Goal: Task Accomplishment & Management: Manage account settings

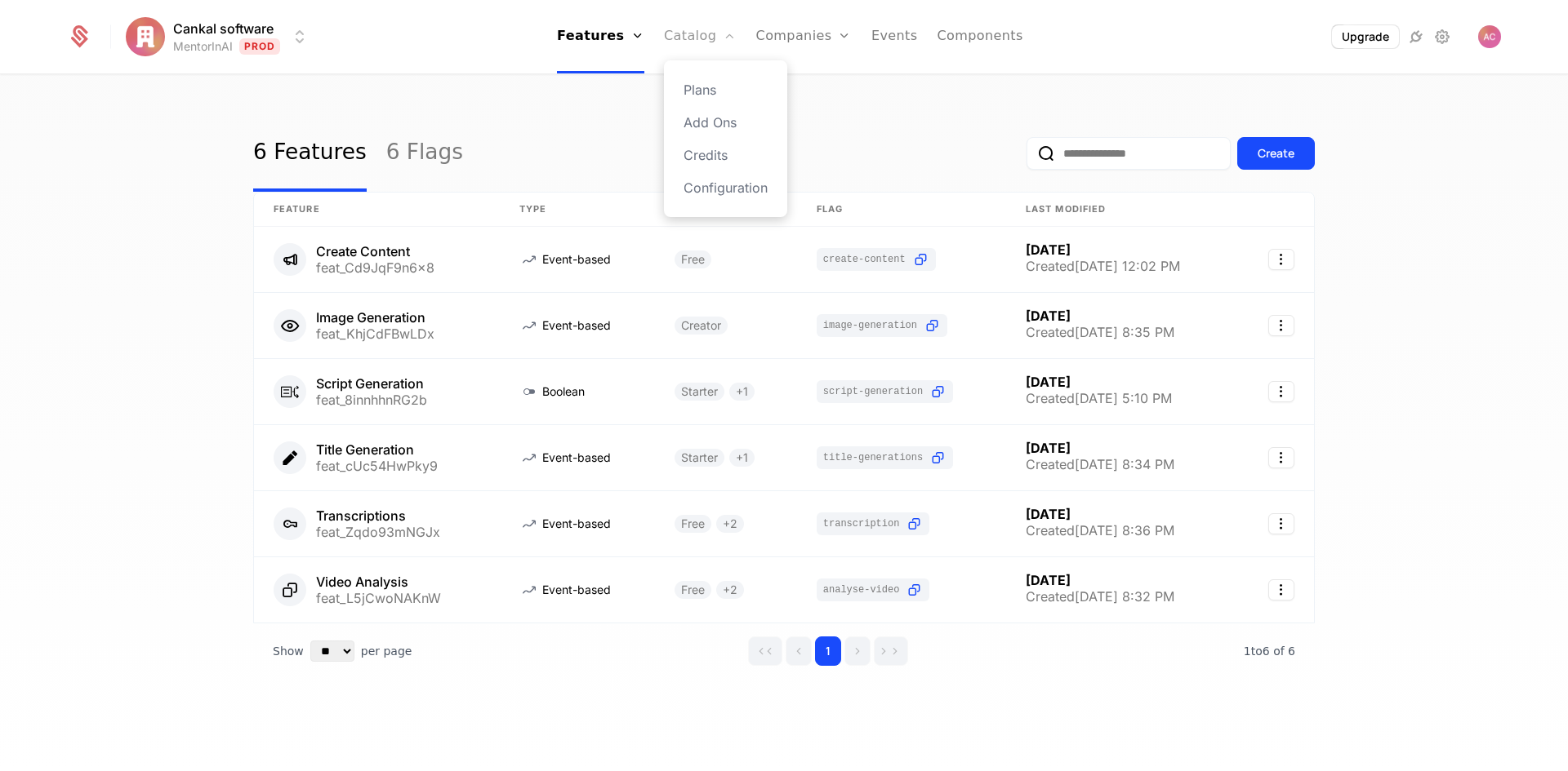
click at [704, 39] on link "Catalog" at bounding box center [700, 37] width 73 height 74
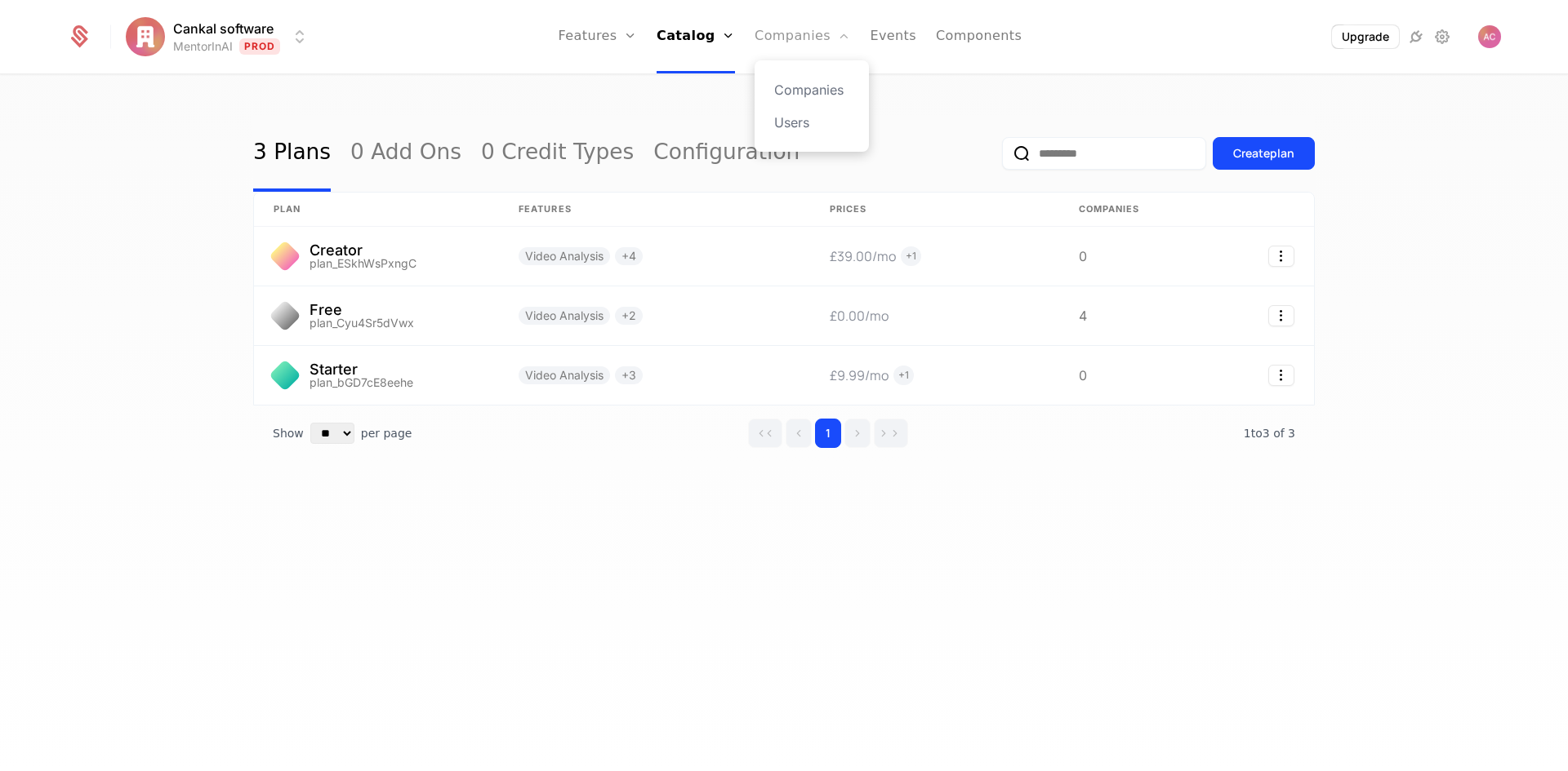
click at [790, 42] on link "Companies" at bounding box center [802, 37] width 96 height 74
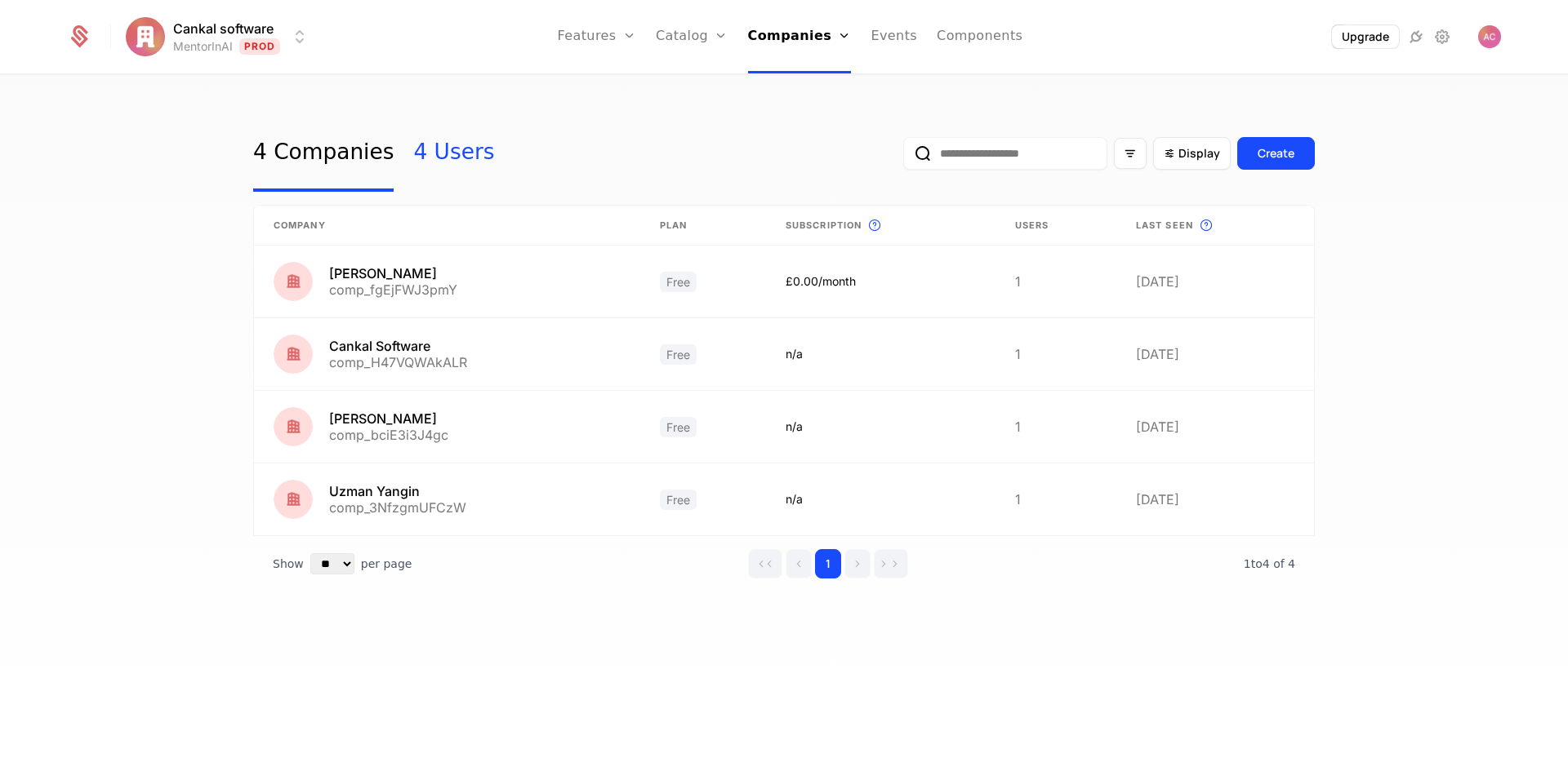
click at [440, 157] on link "4 Users" at bounding box center [453, 153] width 81 height 77
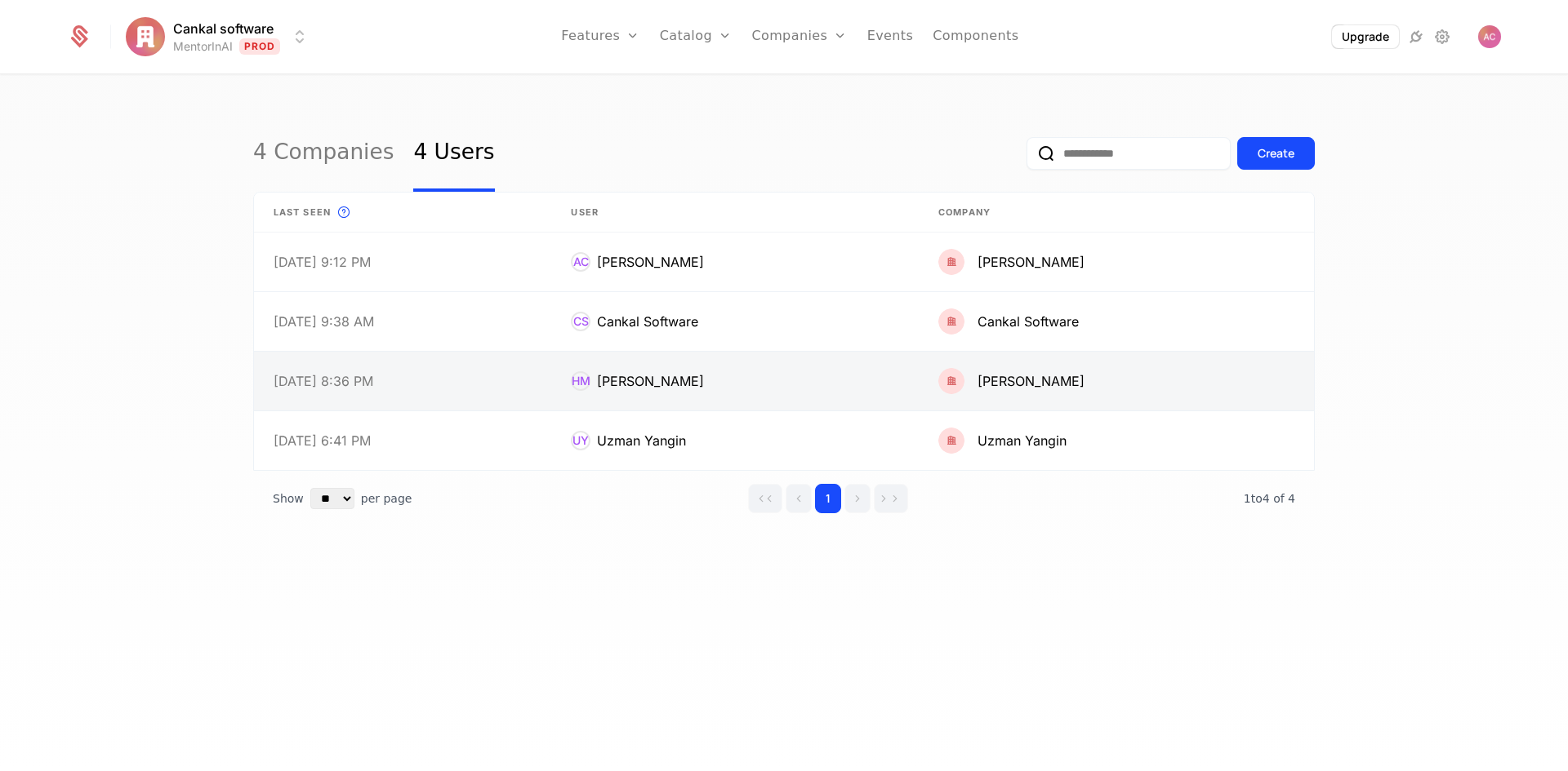
click at [639, 380] on link at bounding box center [734, 381] width 367 height 59
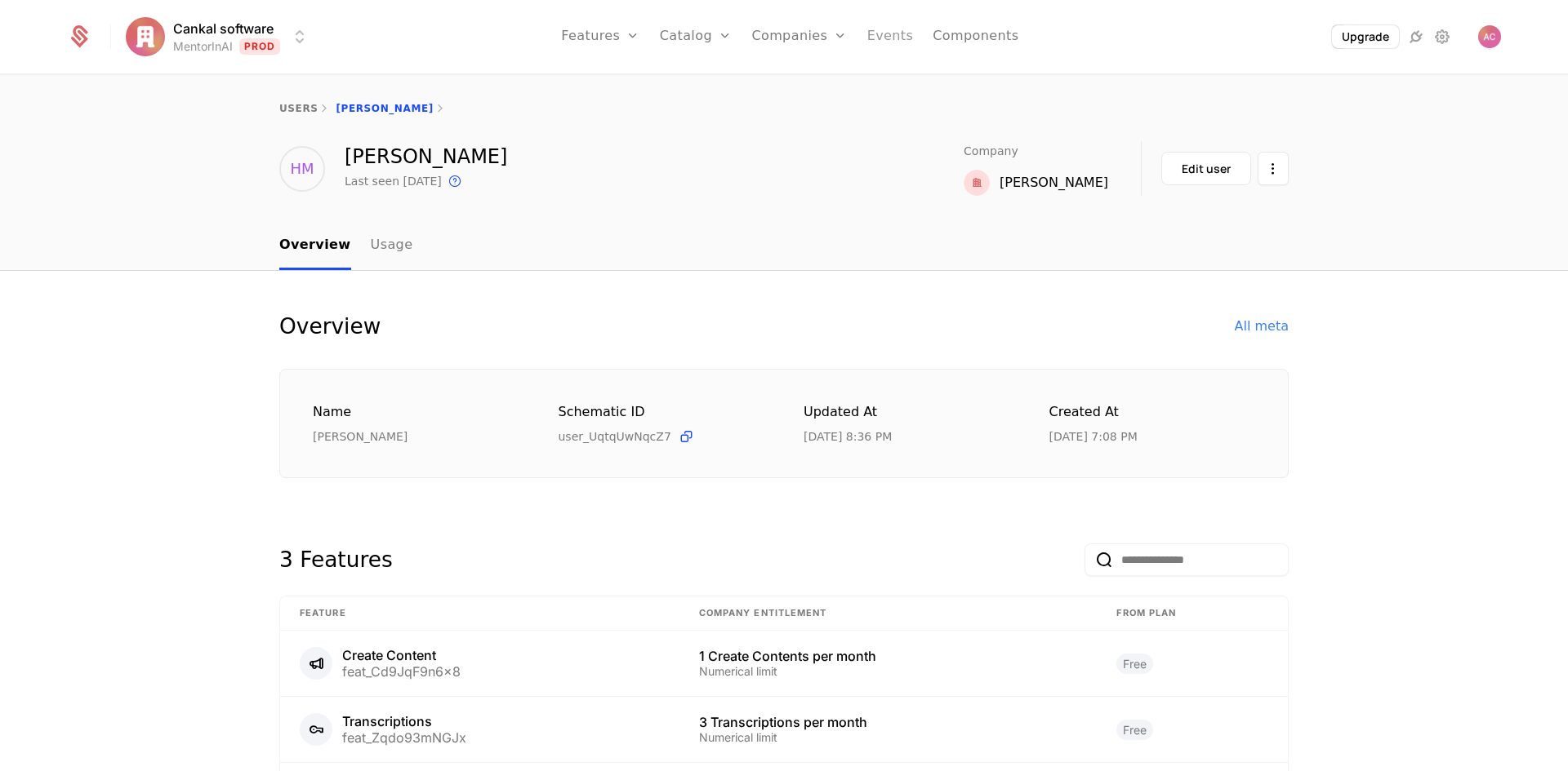
click at [899, 43] on link "Events" at bounding box center [890, 37] width 47 height 74
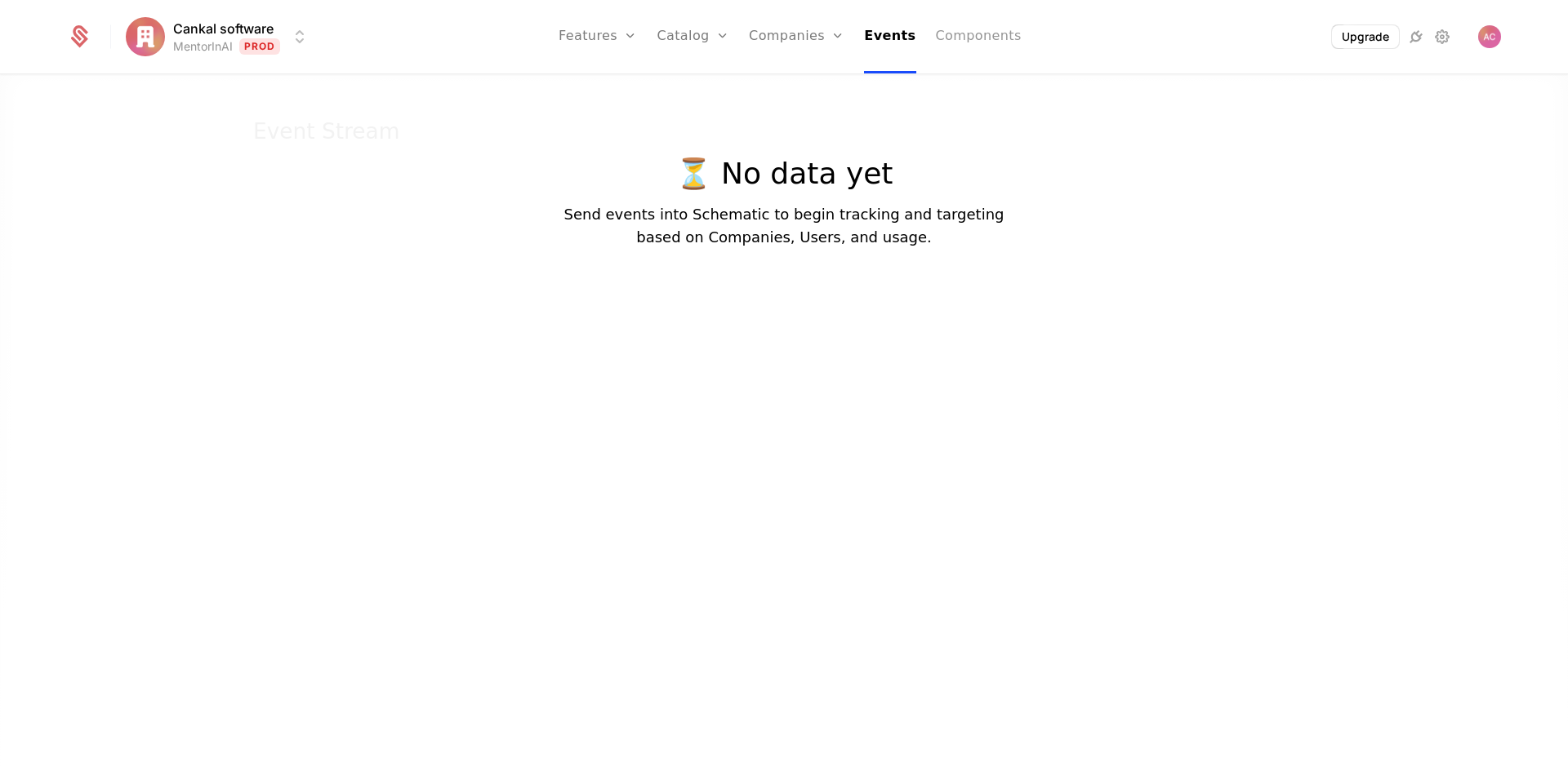
click at [977, 34] on link "Components" at bounding box center [979, 37] width 86 height 74
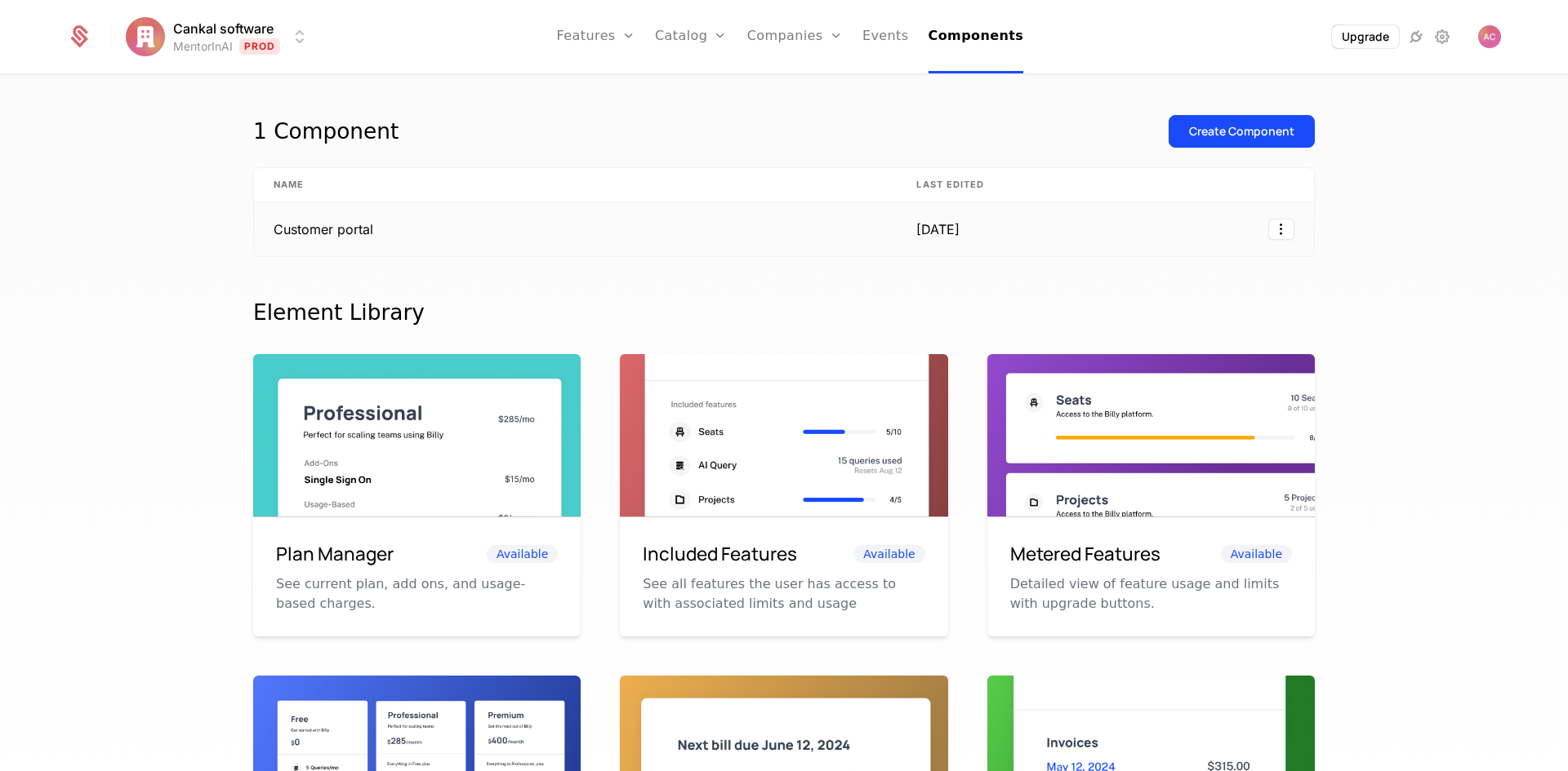
click at [352, 229] on td "Customer portal" at bounding box center [575, 229] width 643 height 54
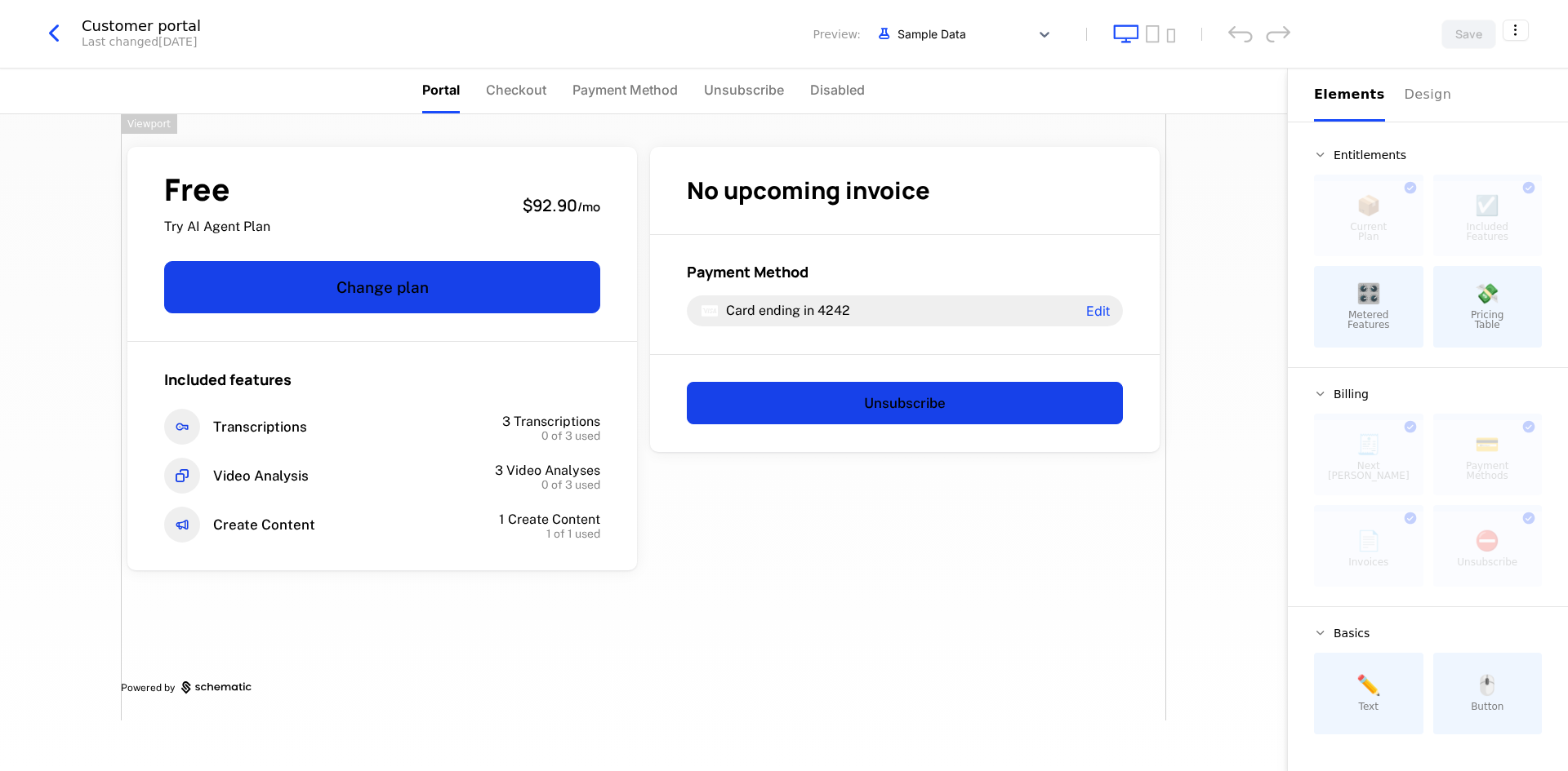
click at [60, 35] on icon "button" at bounding box center [54, 34] width 30 height 29
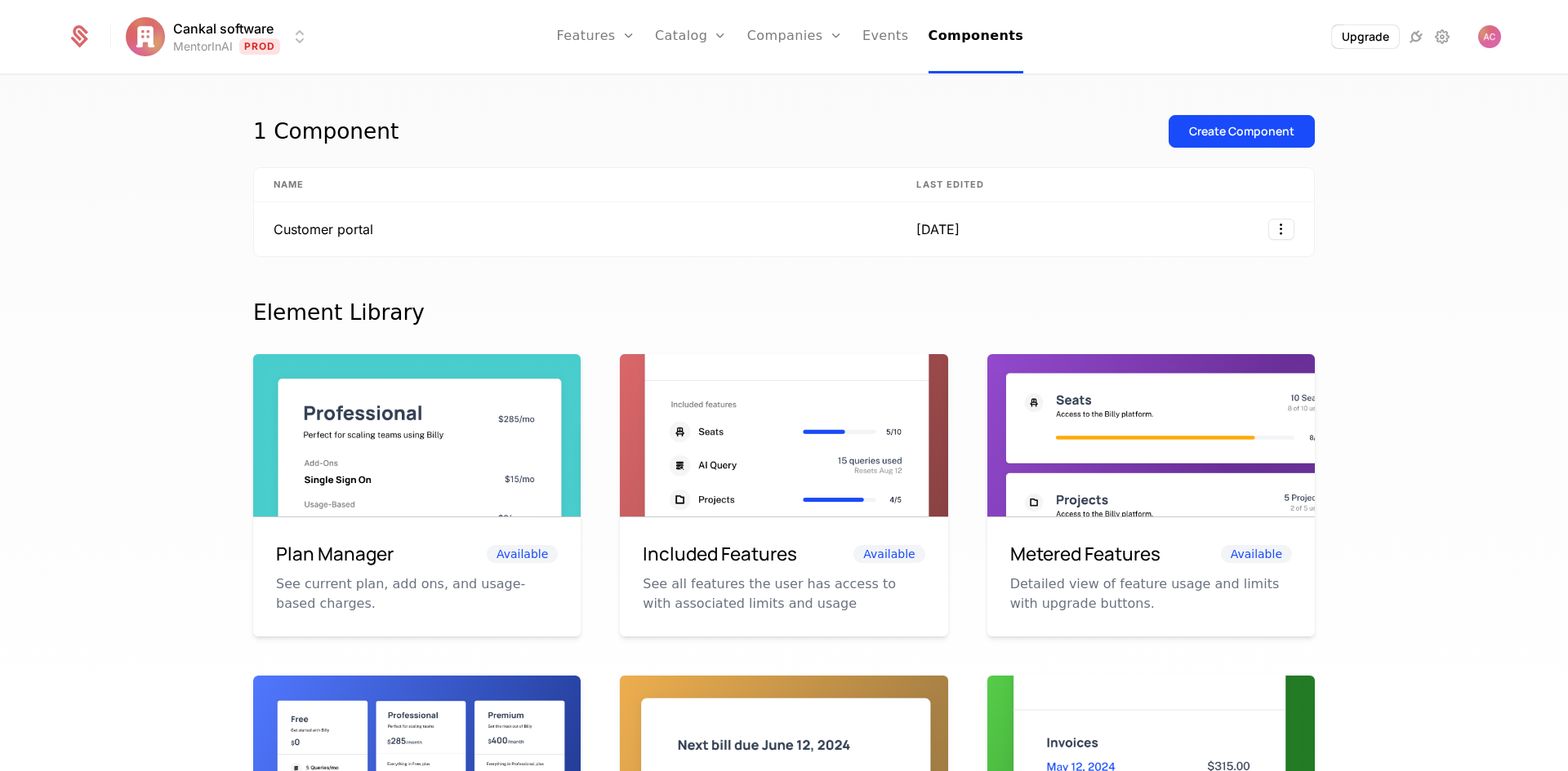
click at [248, 38] on html "Cankal software MentorInAI Prod Features Features Flags Catalog Plans Add Ons C…" at bounding box center [784, 385] width 1568 height 771
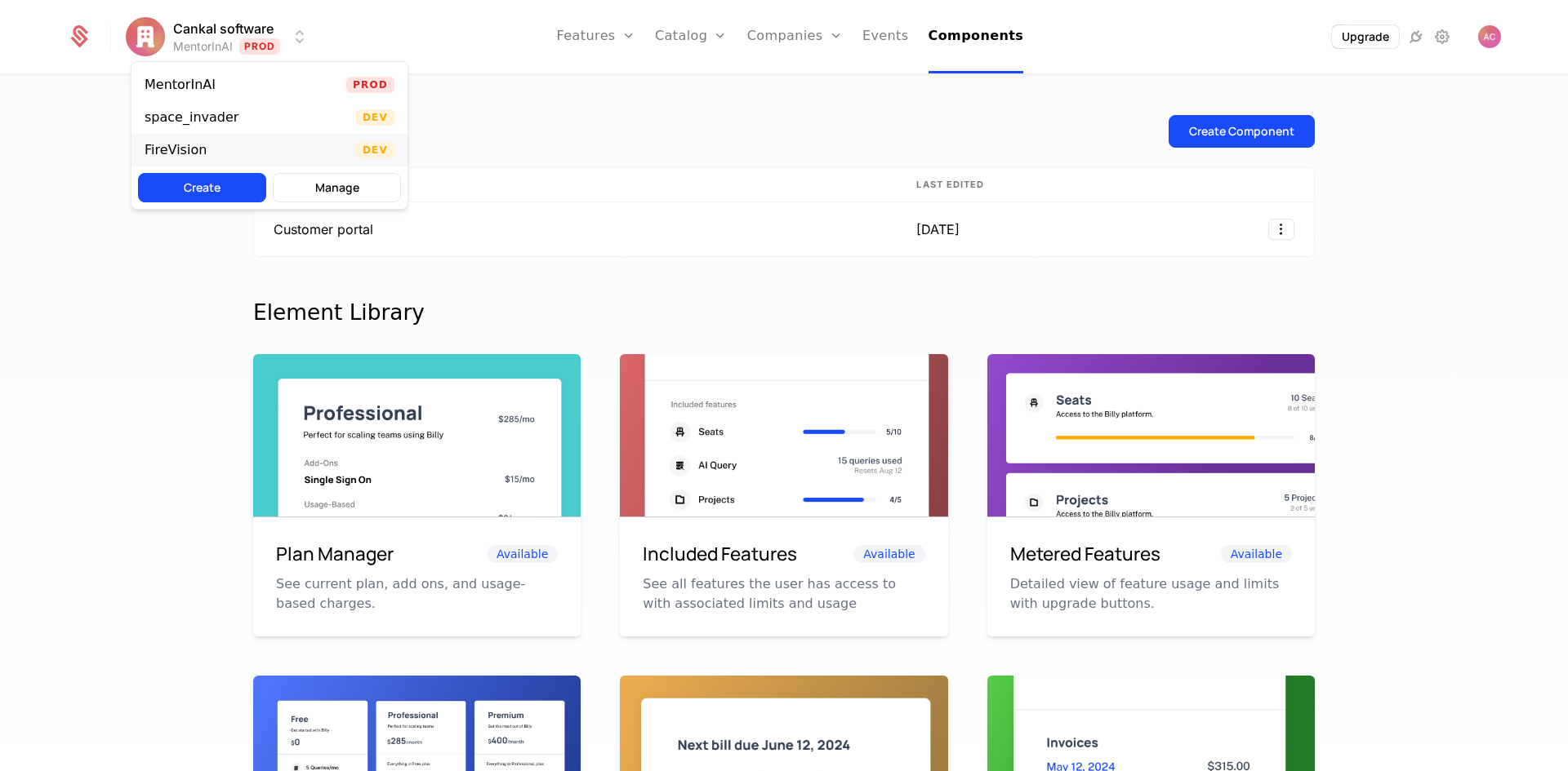
click at [193, 149] on div "FireVision" at bounding box center [175, 150] width 62 height 13
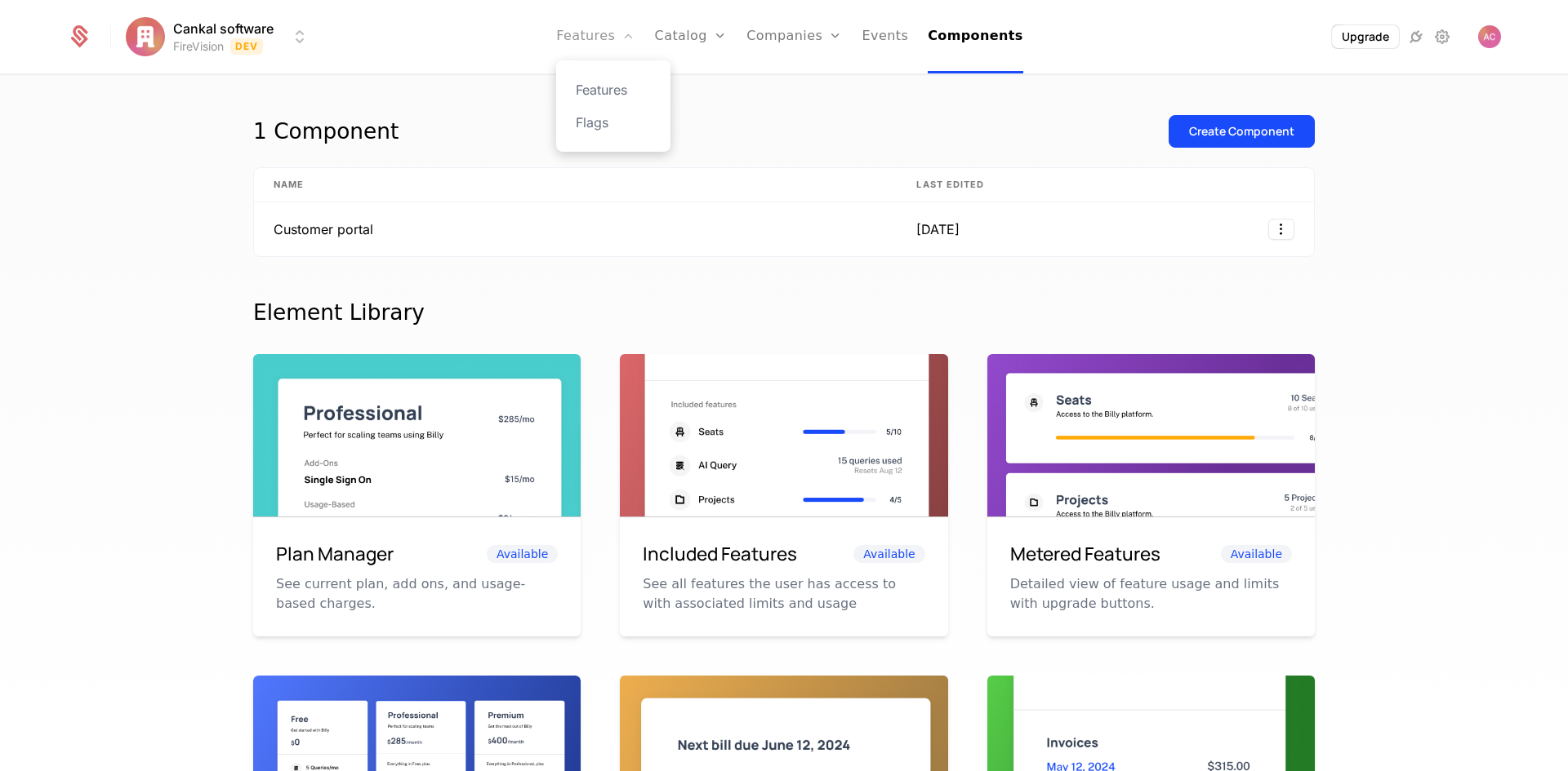
click at [606, 31] on link "Features" at bounding box center [595, 37] width 79 height 74
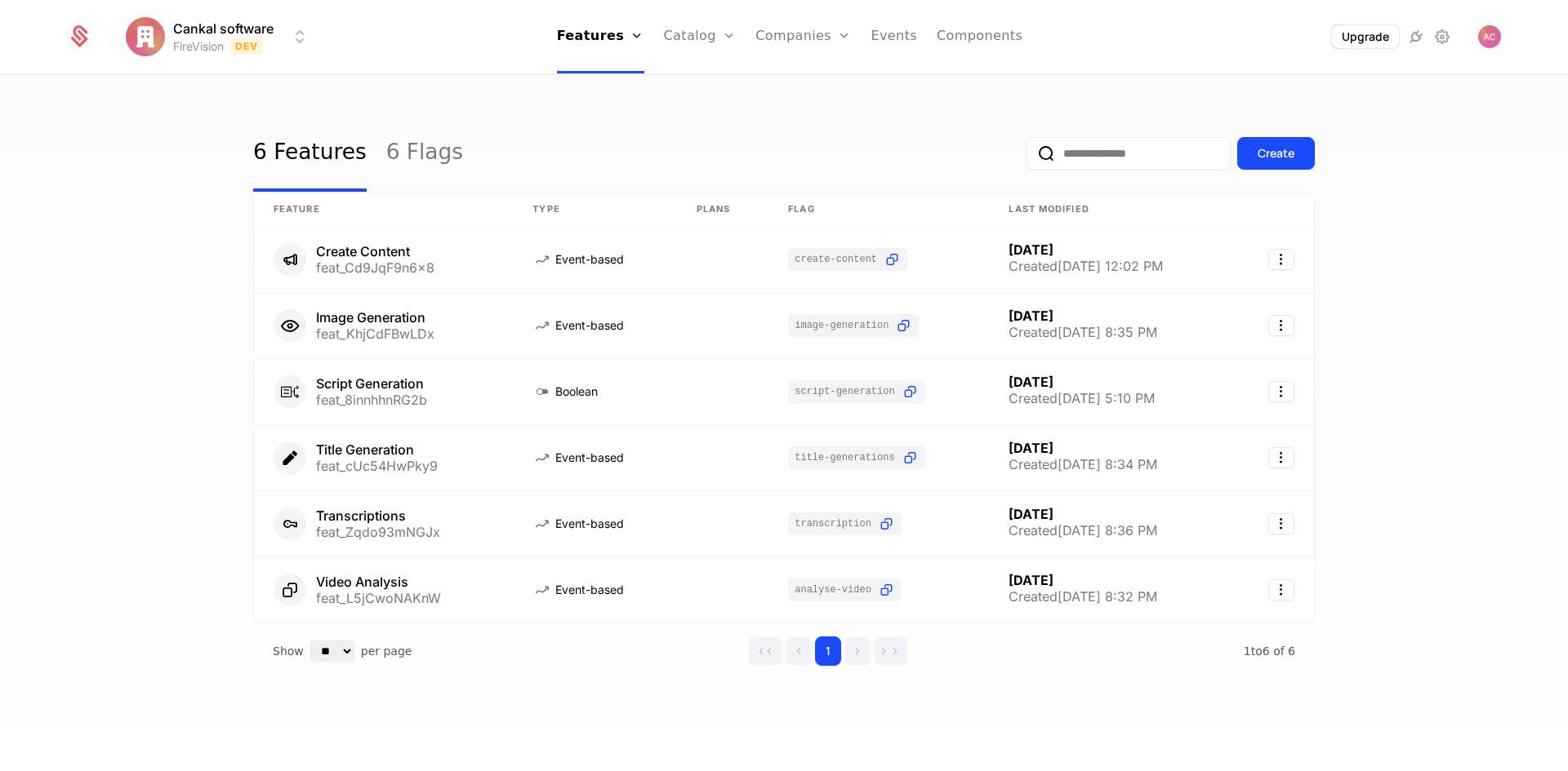
click at [201, 45] on html "Cankal software FireVision Dev Features Features Flags Catalog Plans Add Ons Cr…" at bounding box center [784, 385] width 1568 height 771
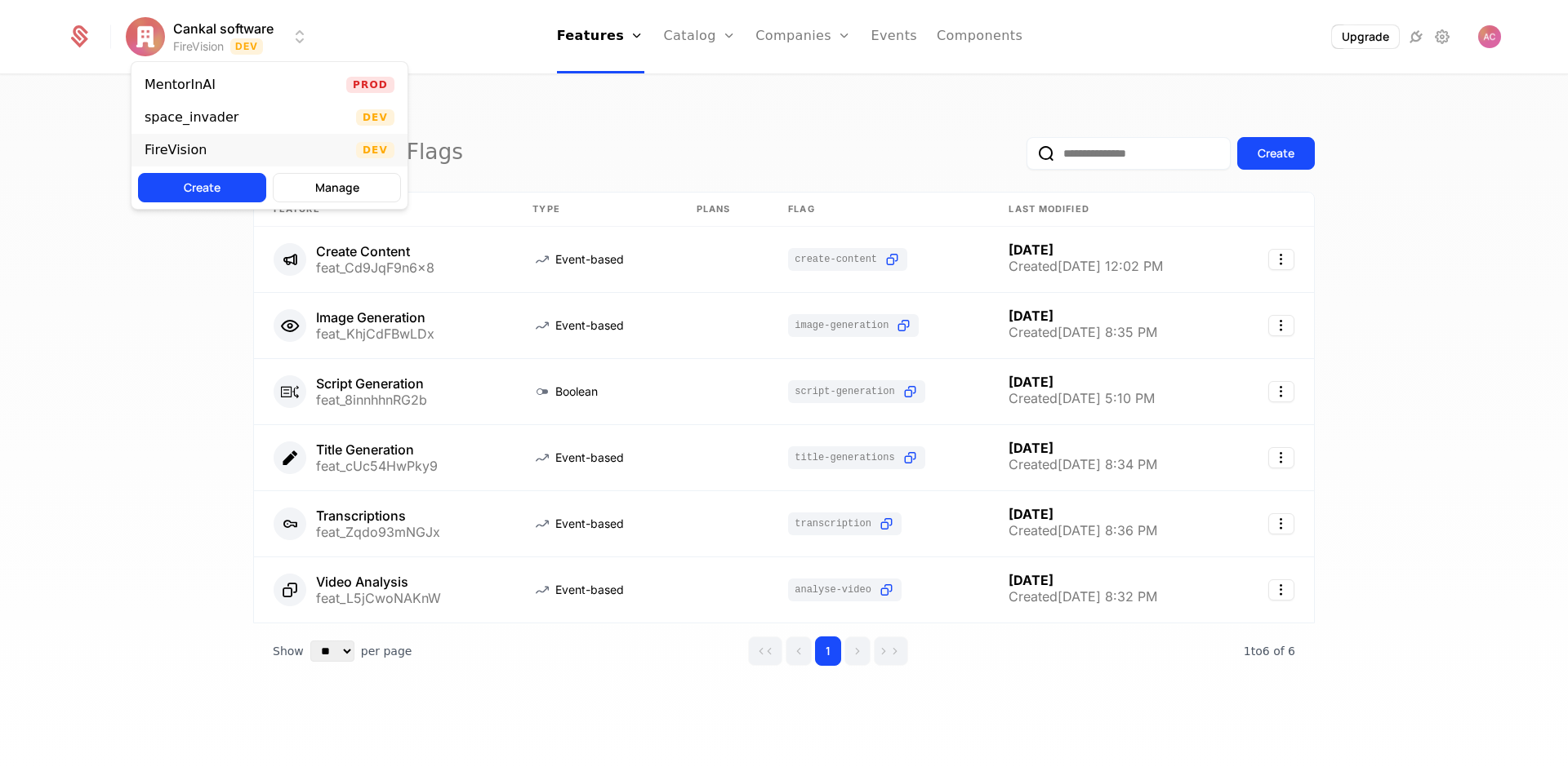
click at [193, 150] on div "FireVision" at bounding box center [175, 150] width 62 height 13
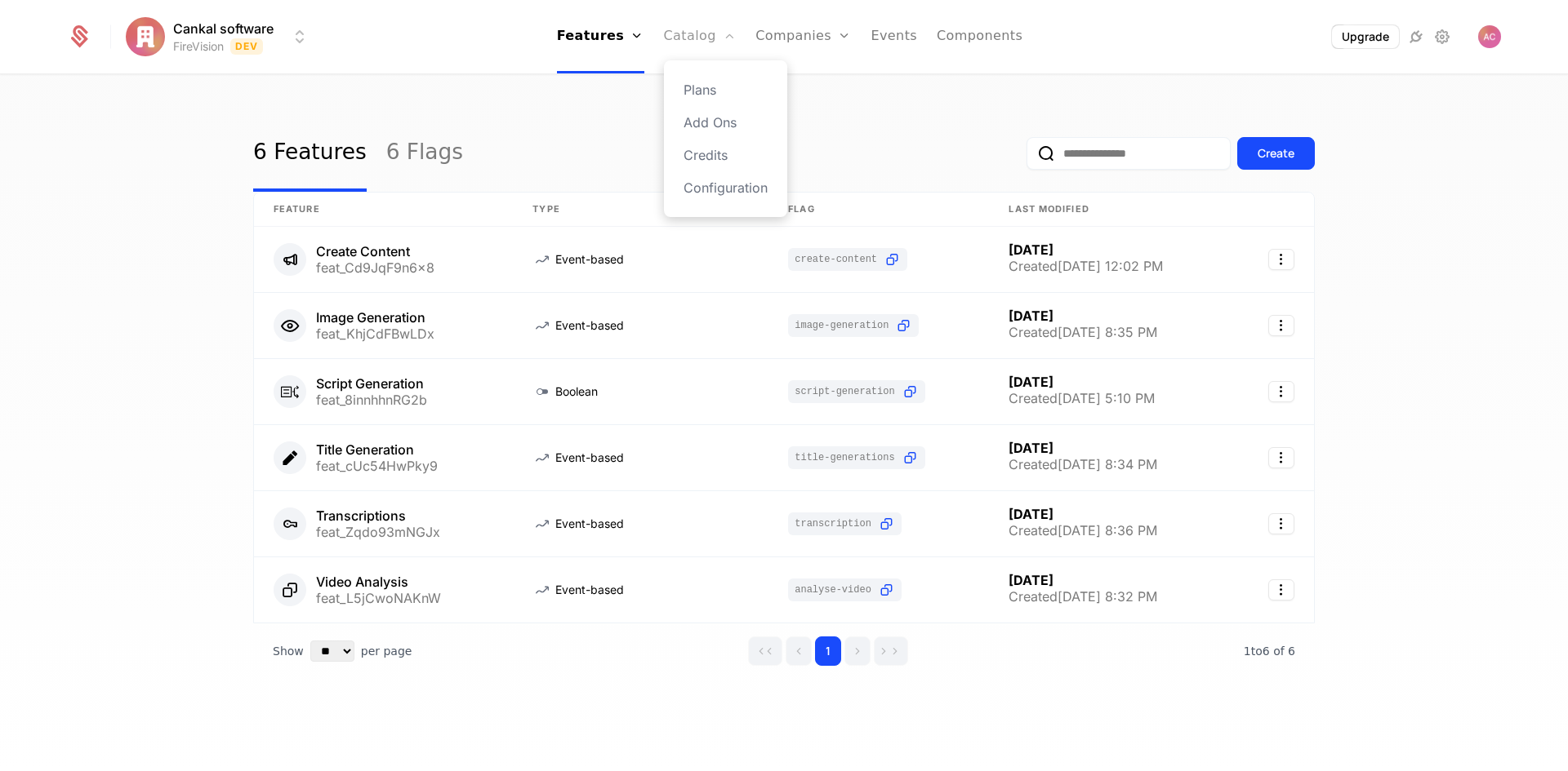
click at [700, 34] on link "Catalog" at bounding box center [700, 37] width 73 height 74
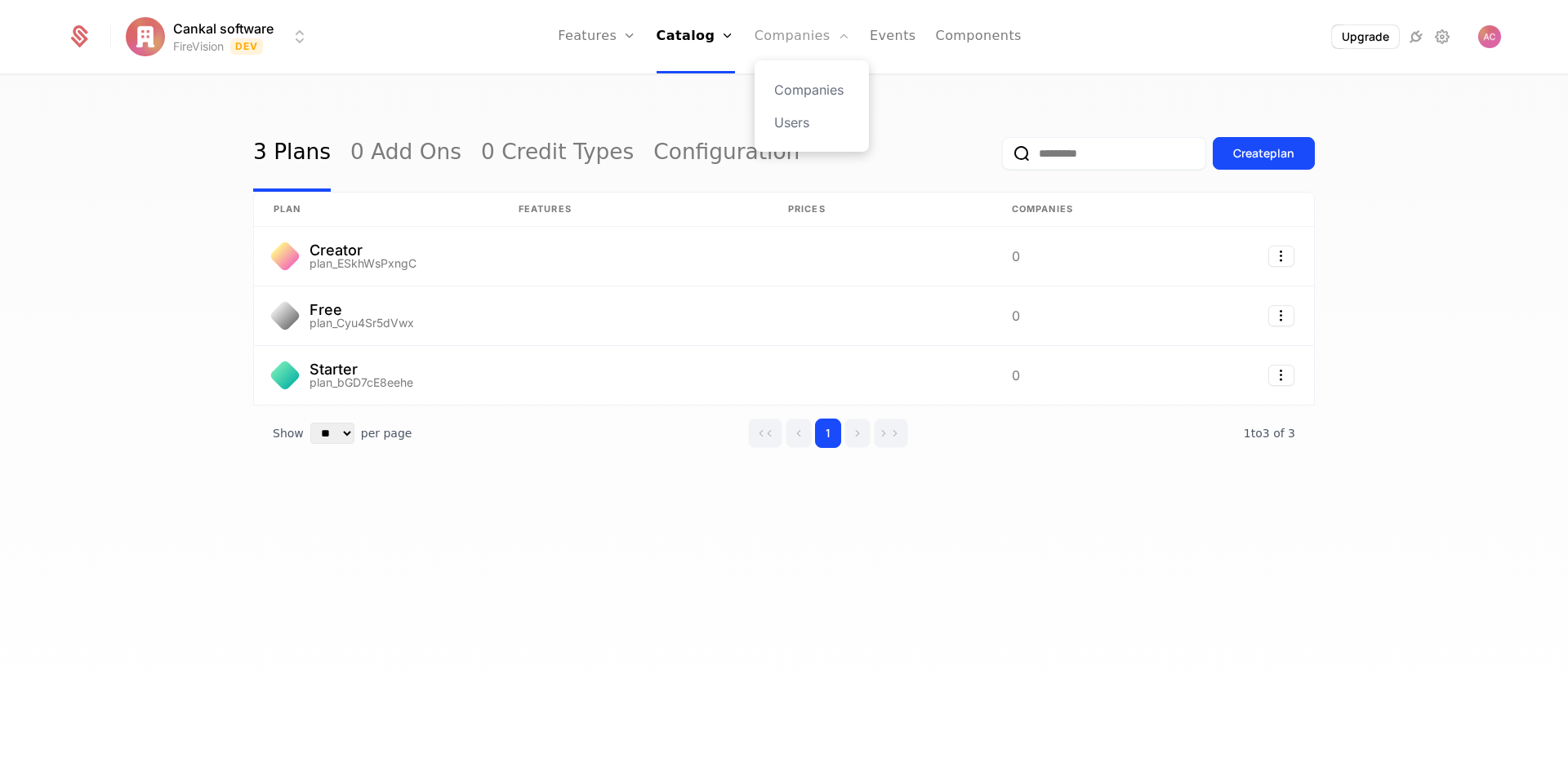
click at [811, 41] on link "Companies" at bounding box center [802, 37] width 96 height 74
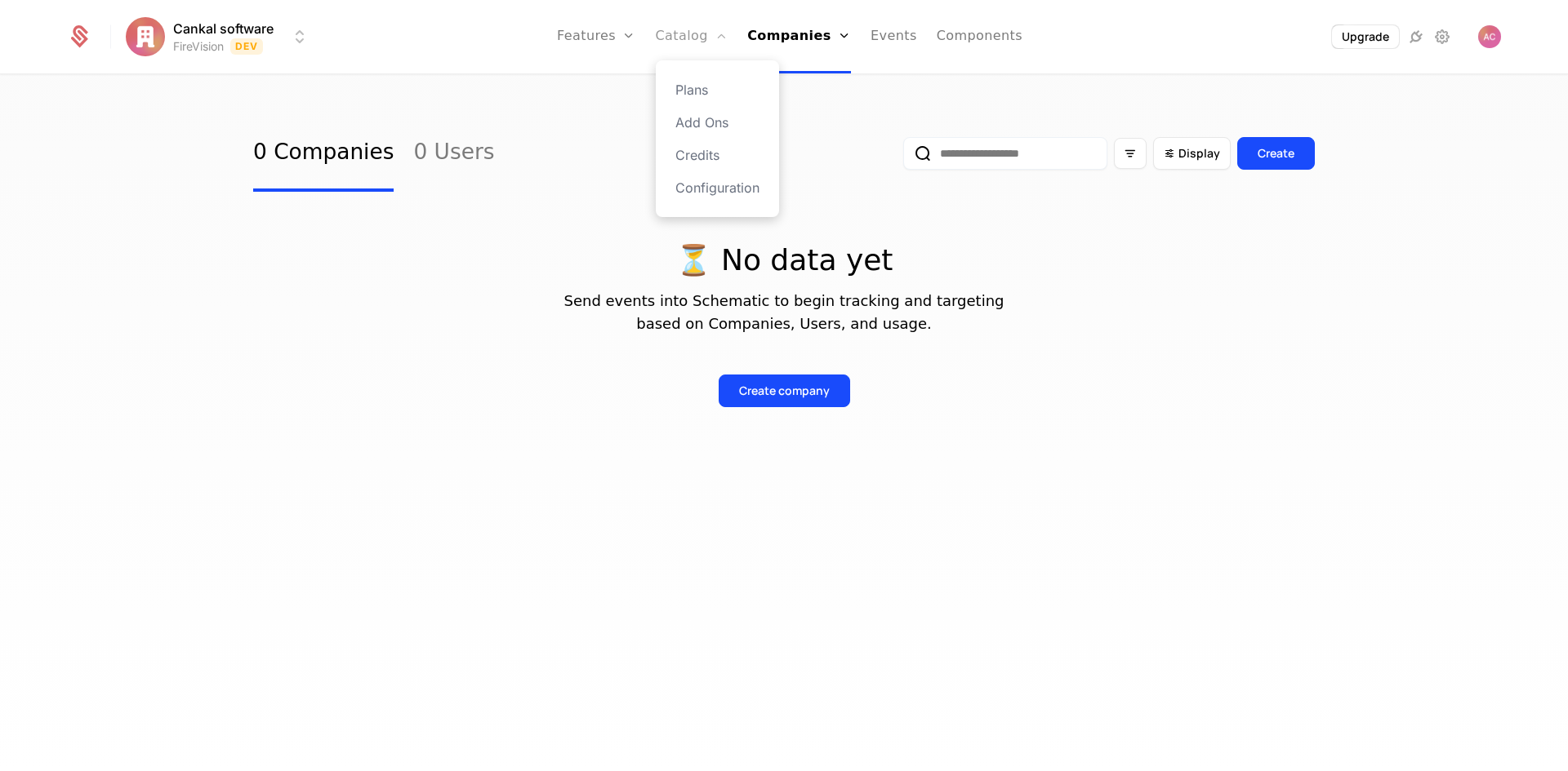
click at [684, 38] on link "Catalog" at bounding box center [692, 37] width 73 height 74
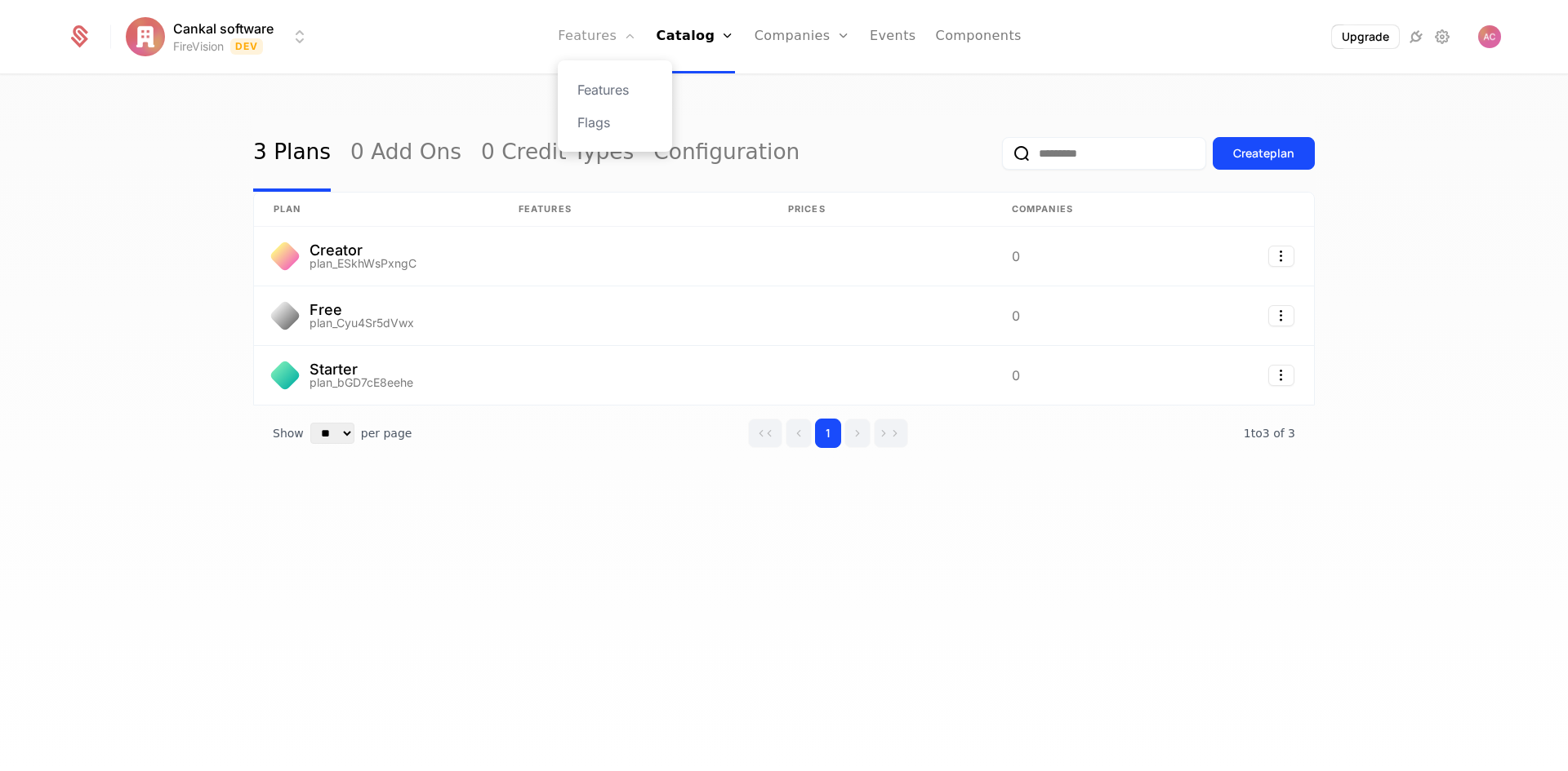
click at [590, 40] on link "Features" at bounding box center [597, 37] width 79 height 74
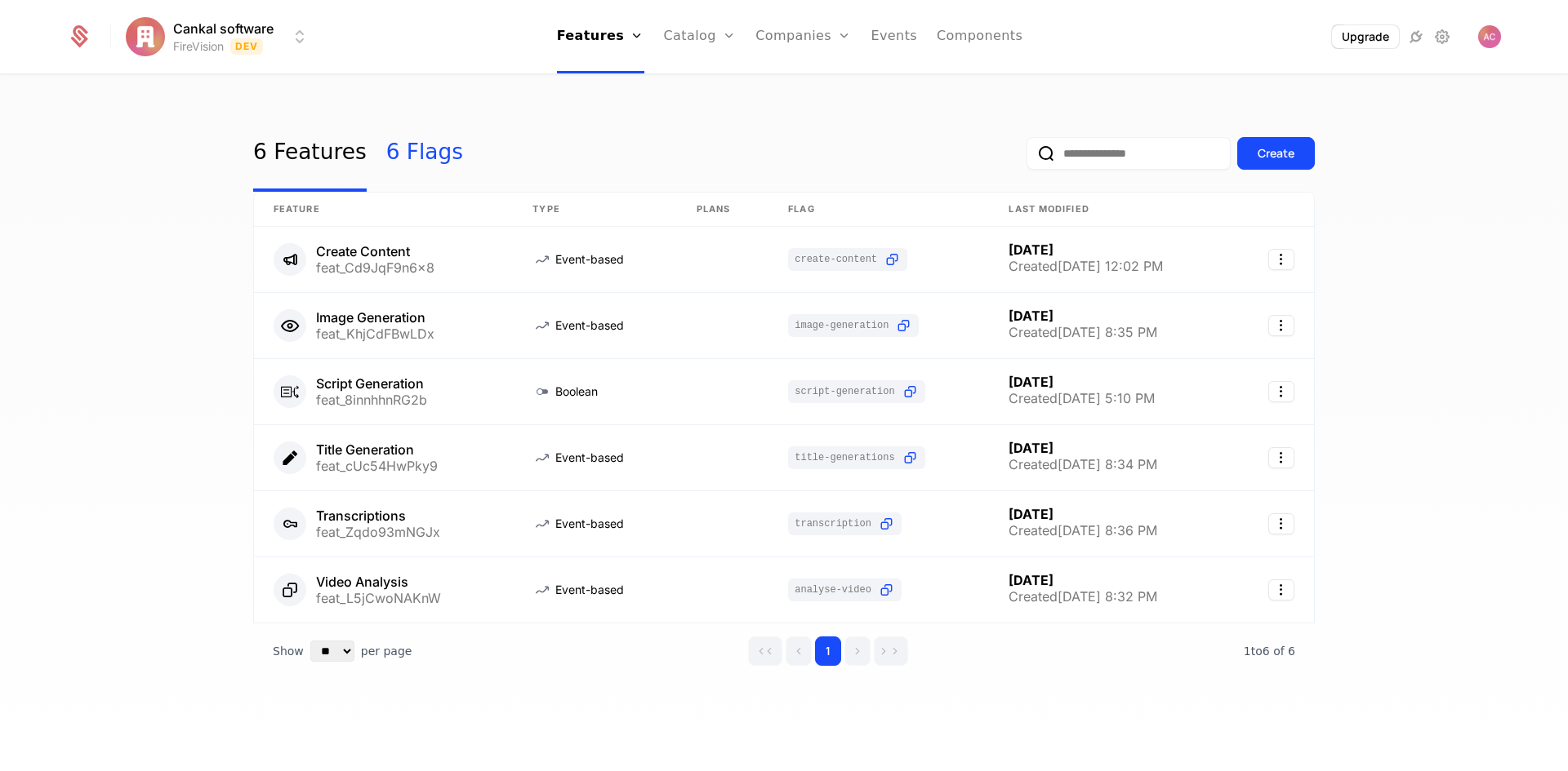
click at [408, 158] on link "6 Flags" at bounding box center [425, 153] width 77 height 77
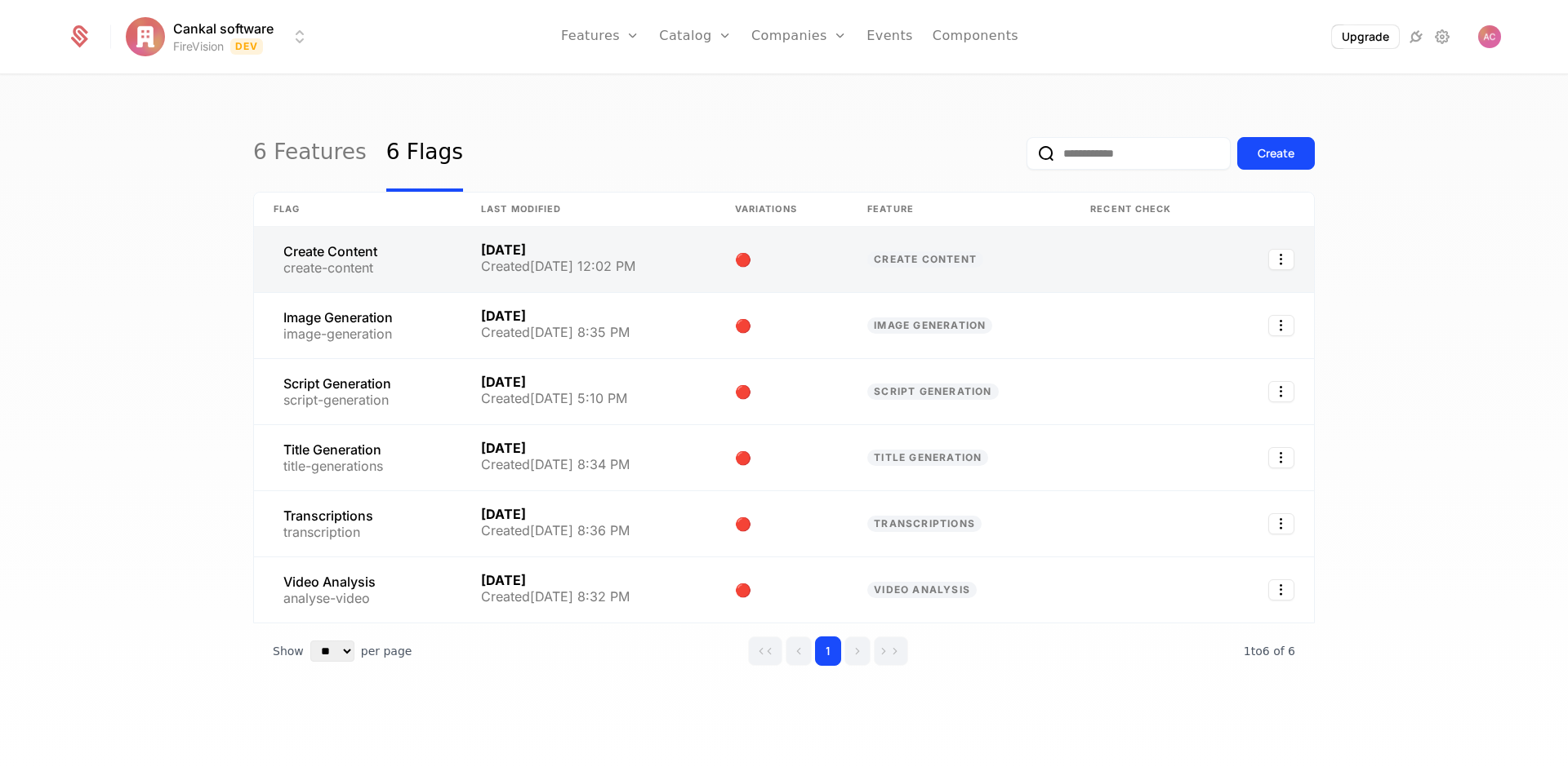
click at [357, 263] on link at bounding box center [357, 260] width 207 height 66
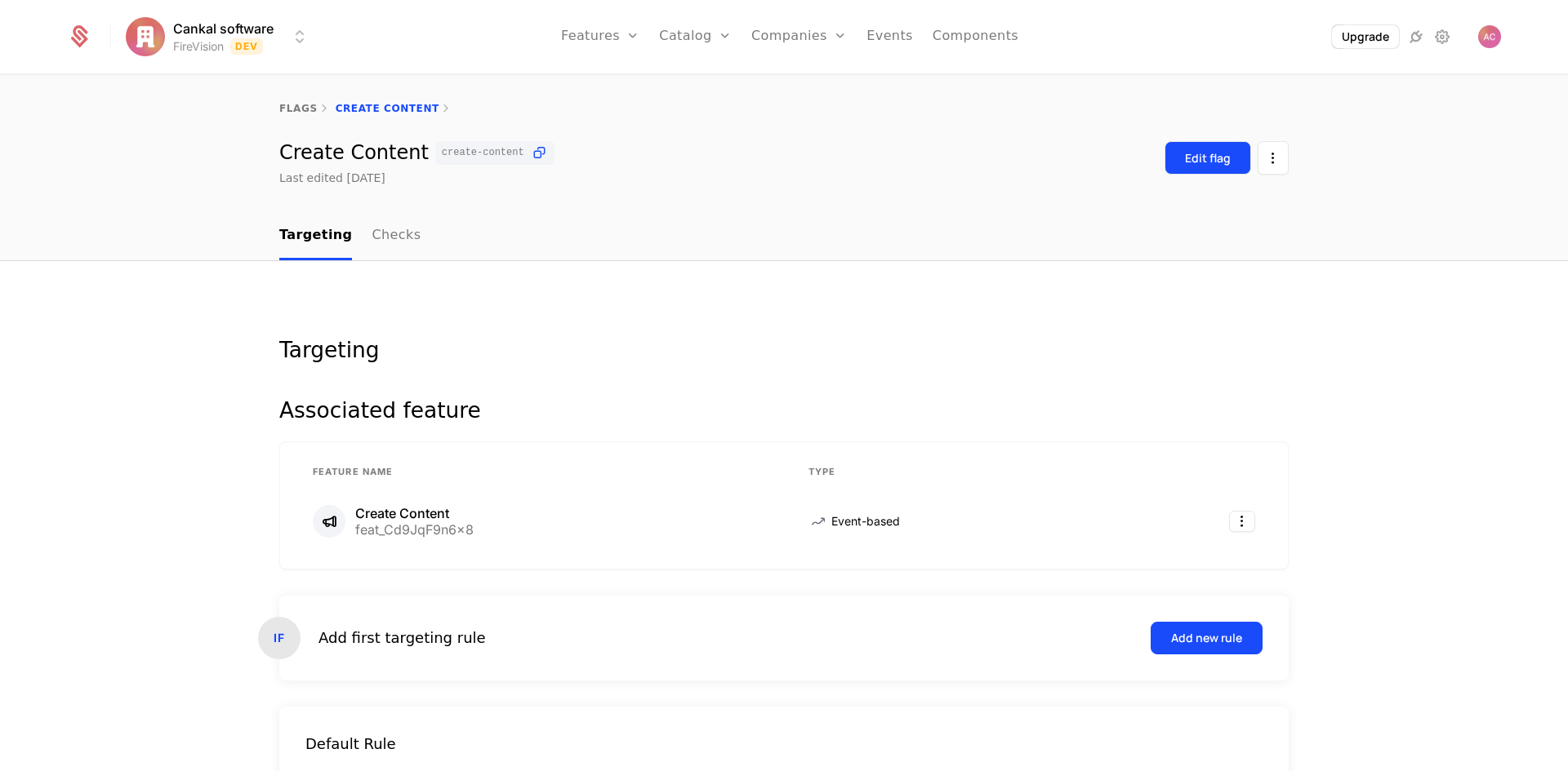
click at [1206, 165] on div "Edit flag" at bounding box center [1207, 158] width 46 height 16
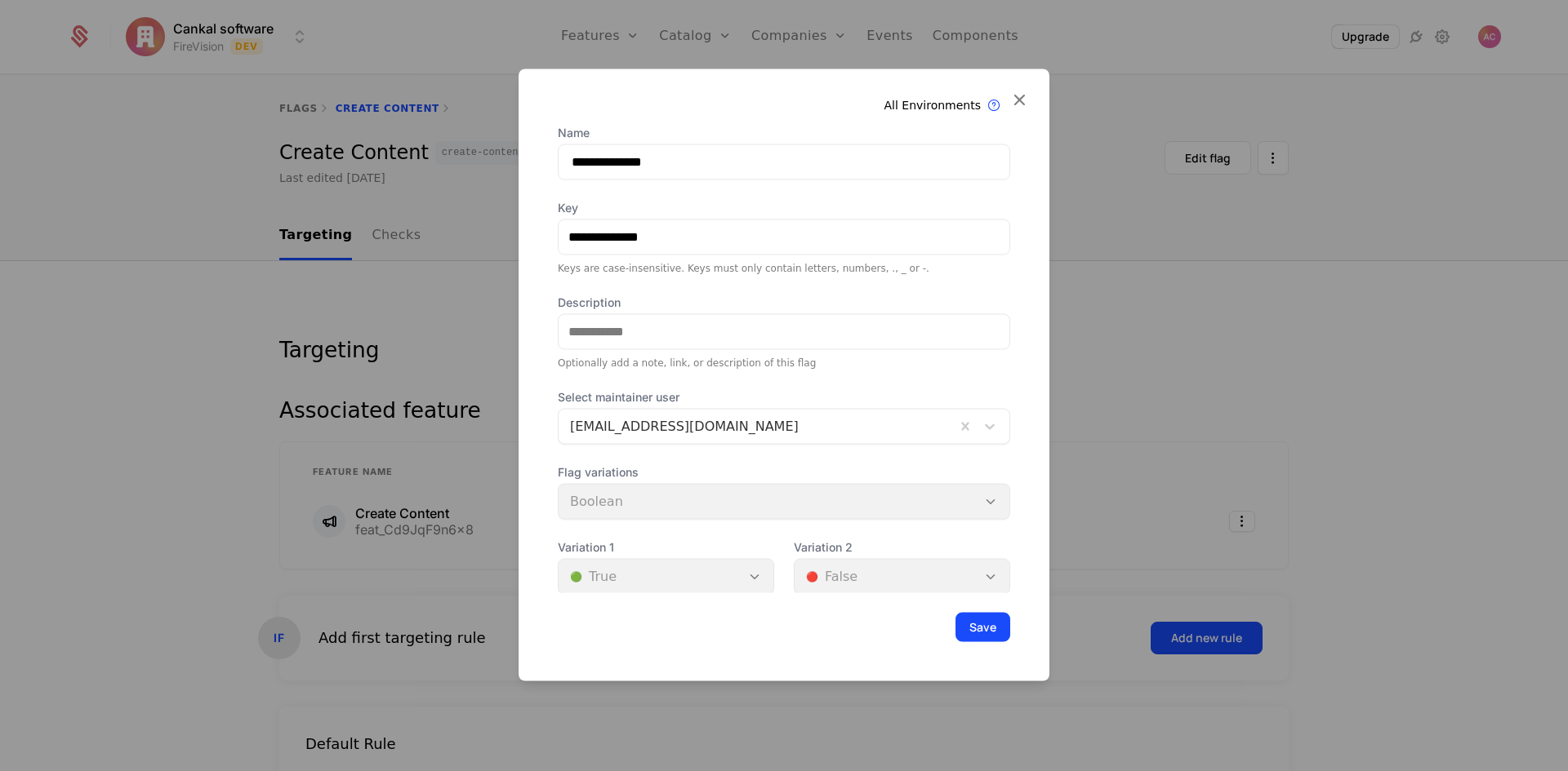
scroll to position [57, 0]
click at [1025, 102] on icon at bounding box center [1019, 99] width 21 height 21
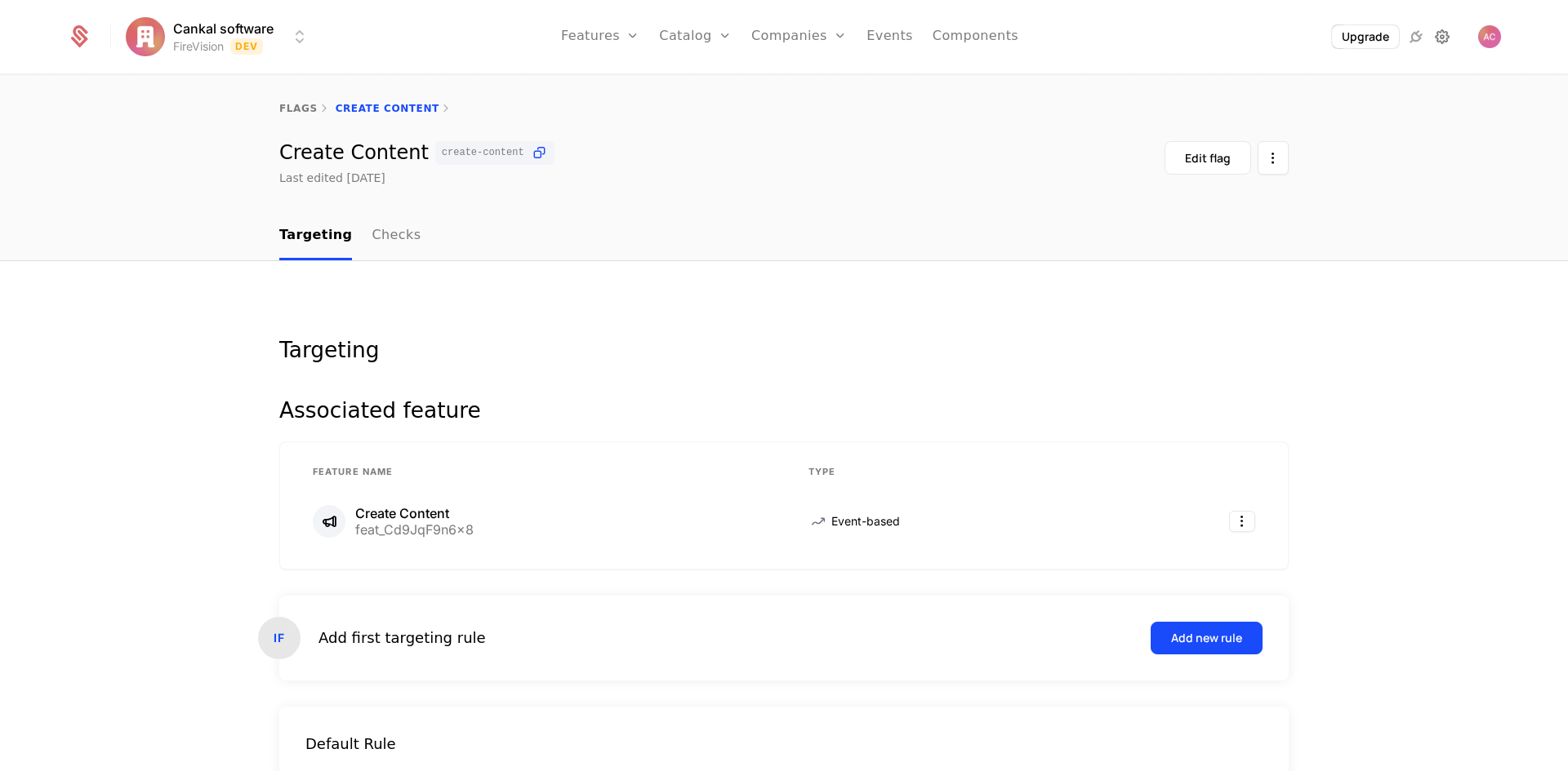
click at [1445, 40] on icon at bounding box center [1442, 37] width 20 height 20
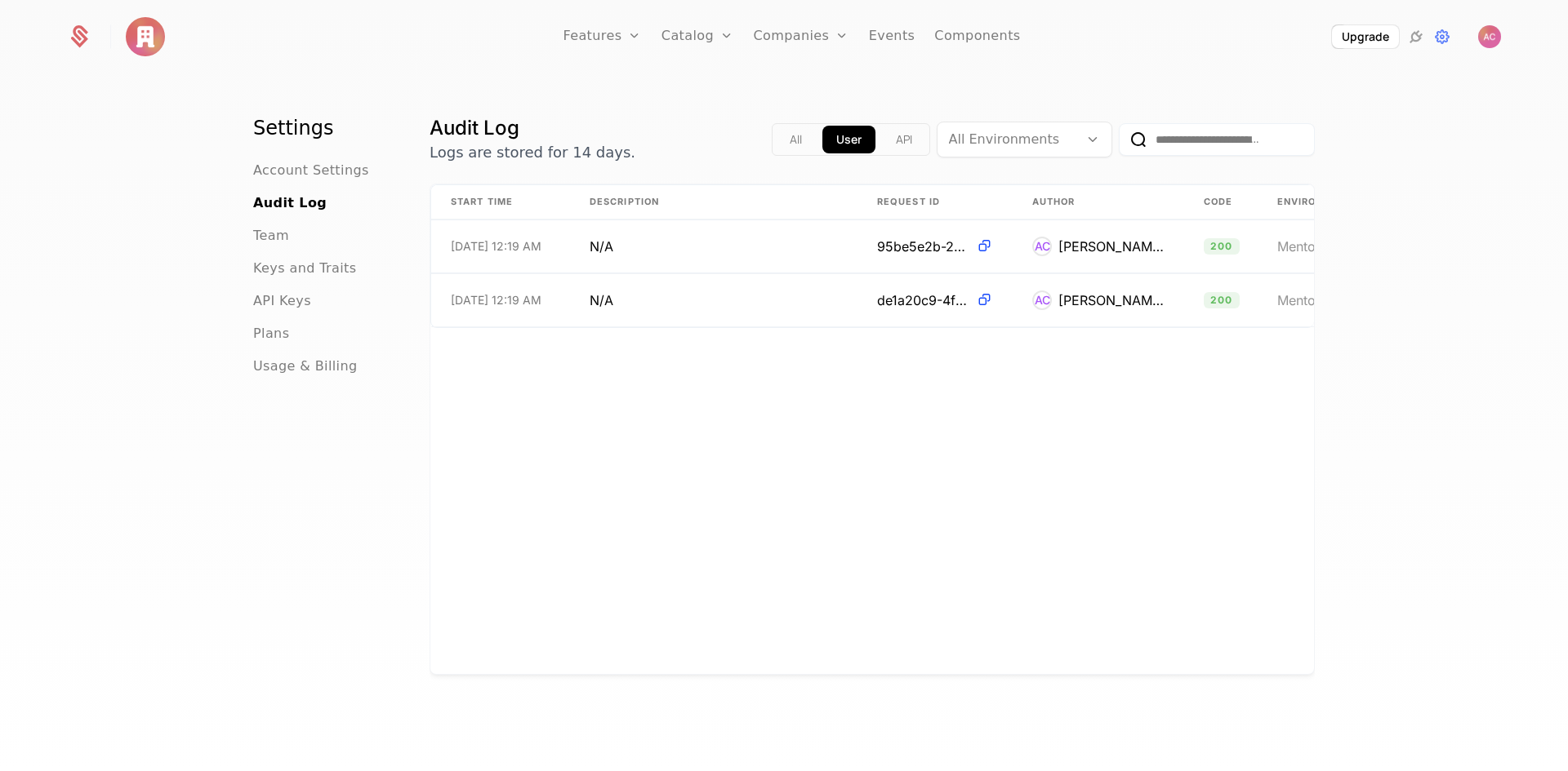
click at [149, 35] on img at bounding box center [145, 37] width 39 height 39
click at [84, 36] on icon at bounding box center [80, 39] width 17 height 18
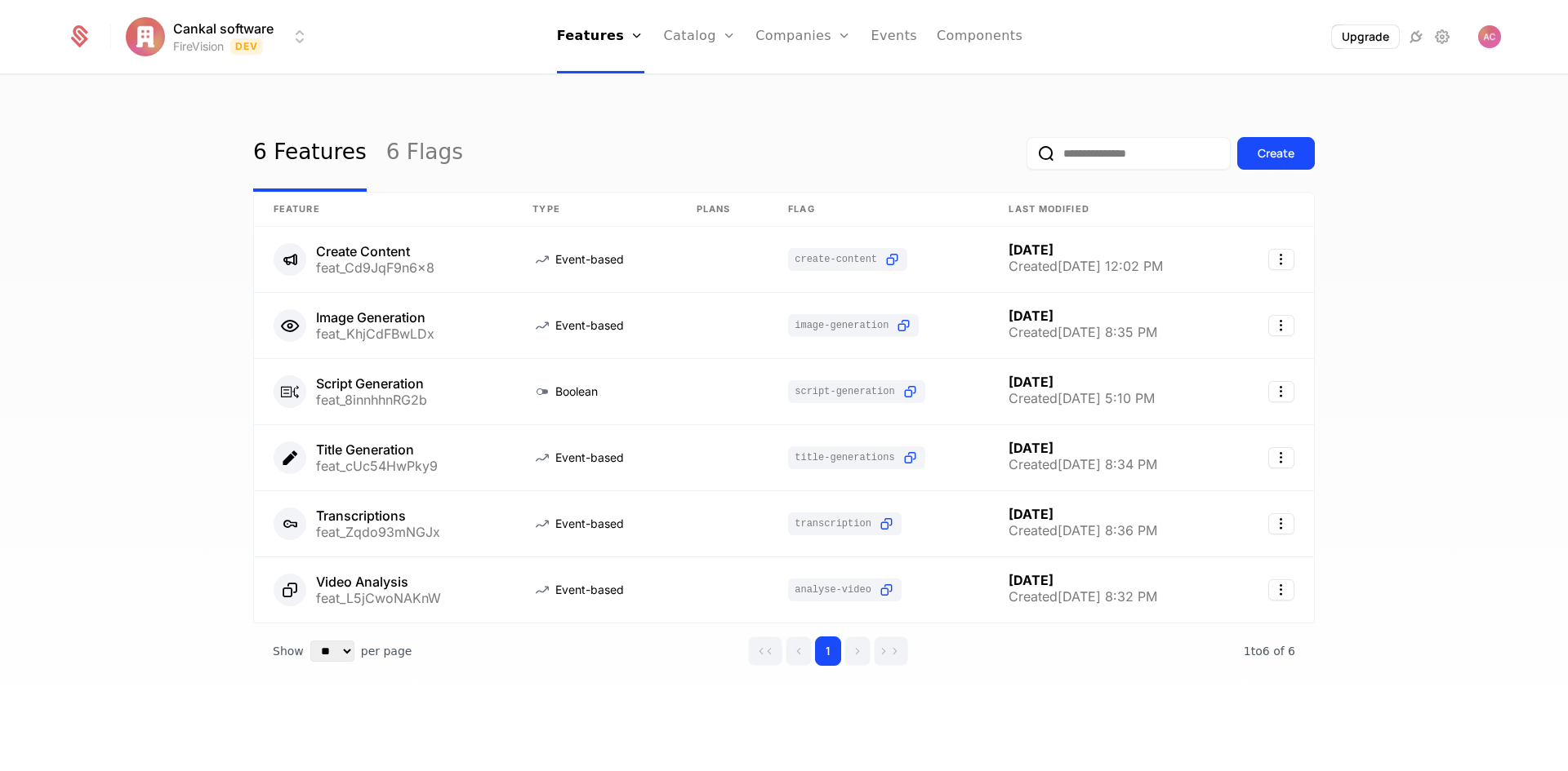
click at [207, 47] on html "Cankal software FireVision Dev Features Features Flags Catalog Plans Add Ons Cr…" at bounding box center [784, 385] width 1568 height 771
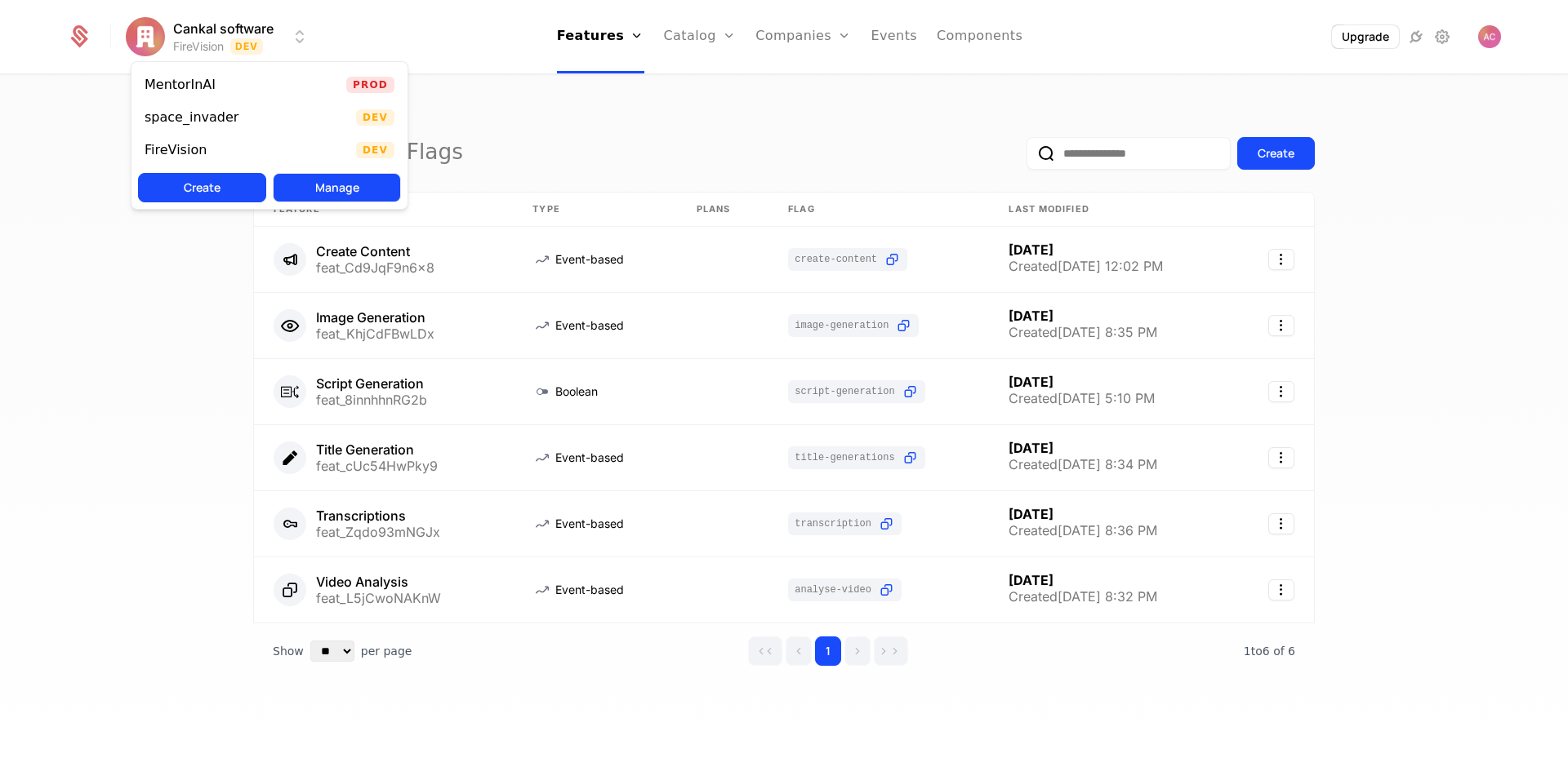
click at [343, 189] on button "Manage" at bounding box center [337, 188] width 128 height 29
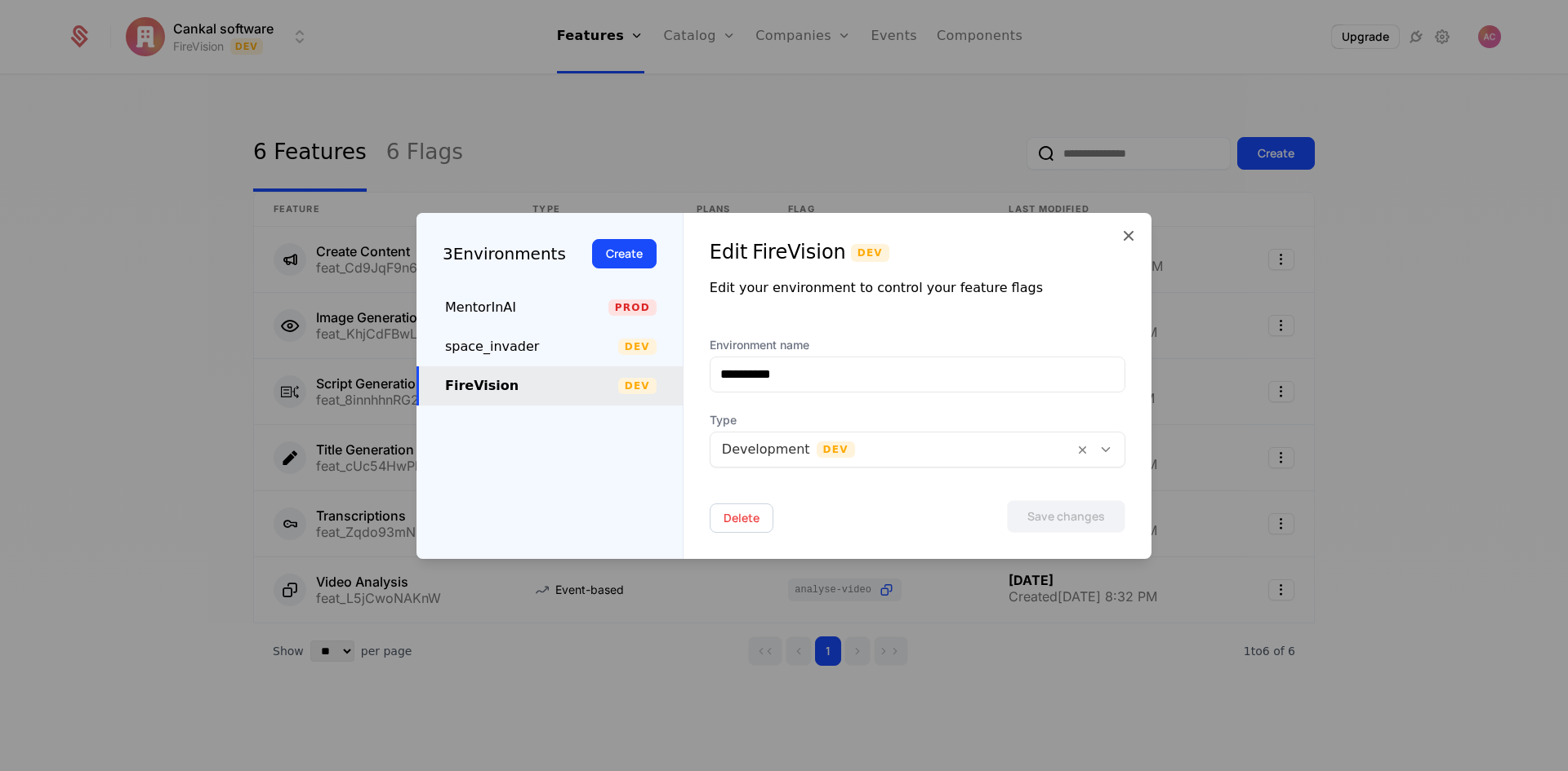
click at [52, 127] on div at bounding box center [784, 385] width 1568 height 771
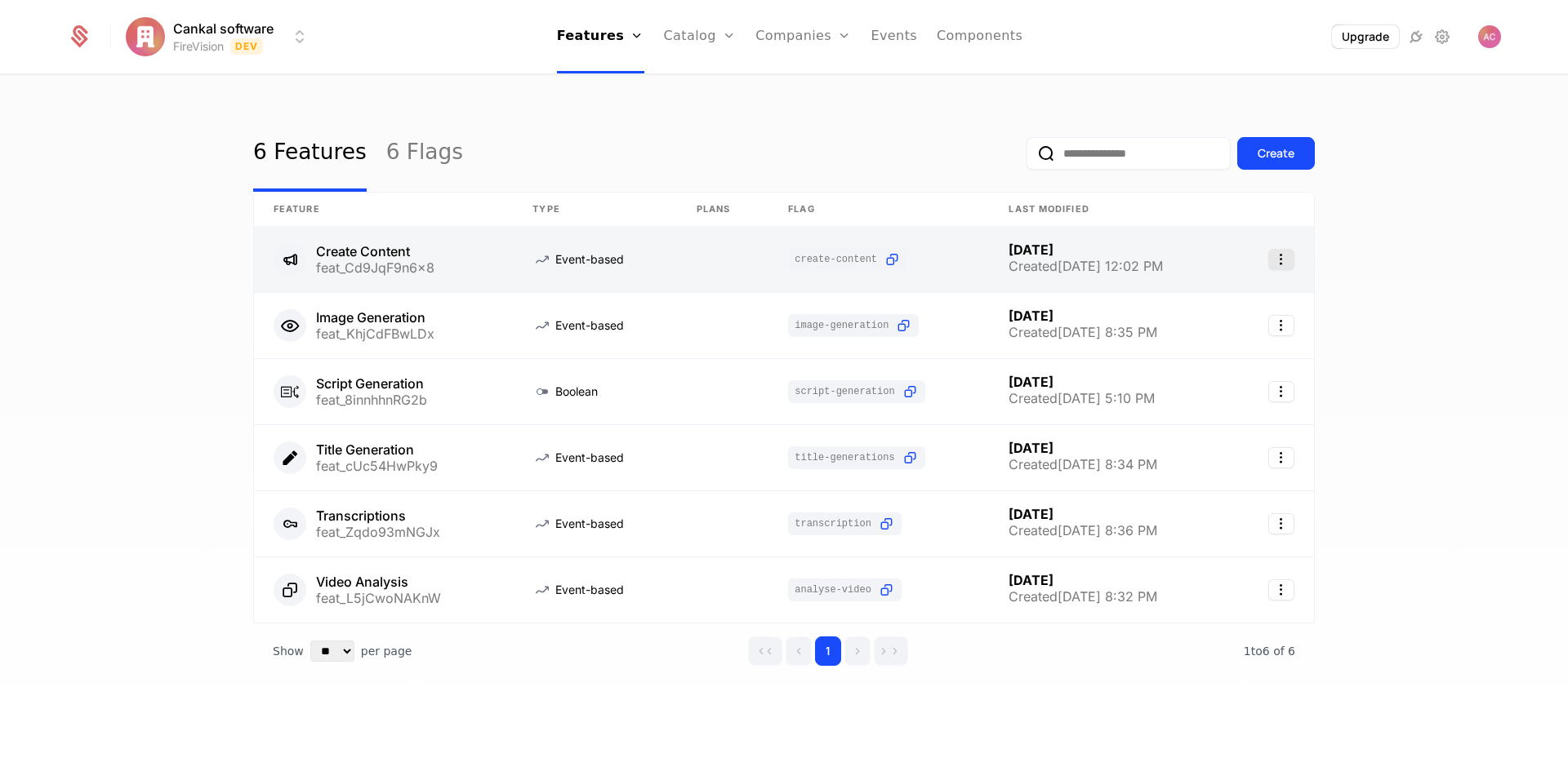
click at [1290, 258] on icon "Select action" at bounding box center [1281, 260] width 26 height 21
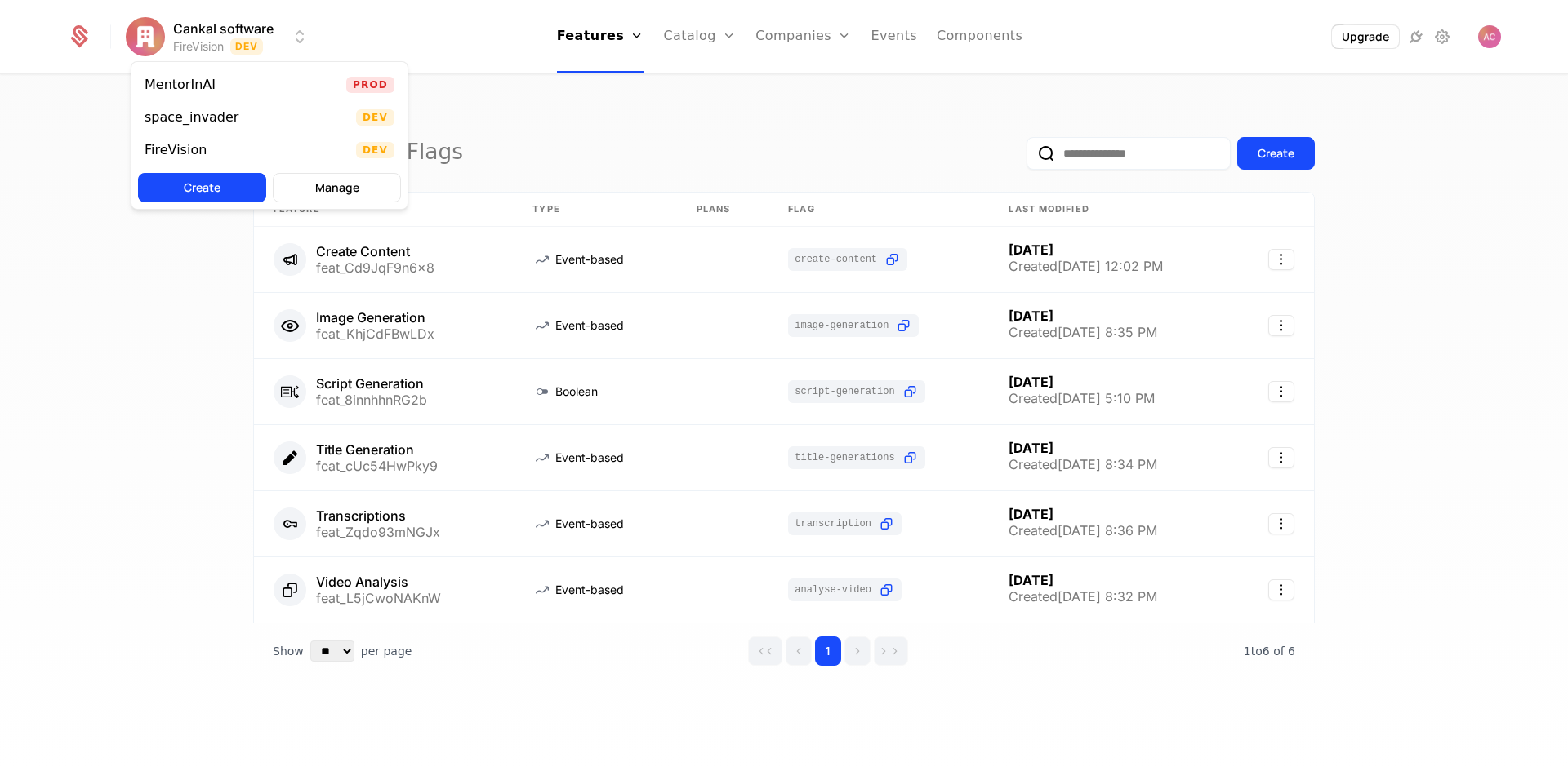
click at [208, 52] on html "Cankal software FireVision Dev Features Features Flags Catalog Plans Add Ons Cr…" at bounding box center [784, 385] width 1568 height 771
click at [171, 150] on div "FireVision" at bounding box center [175, 150] width 62 height 13
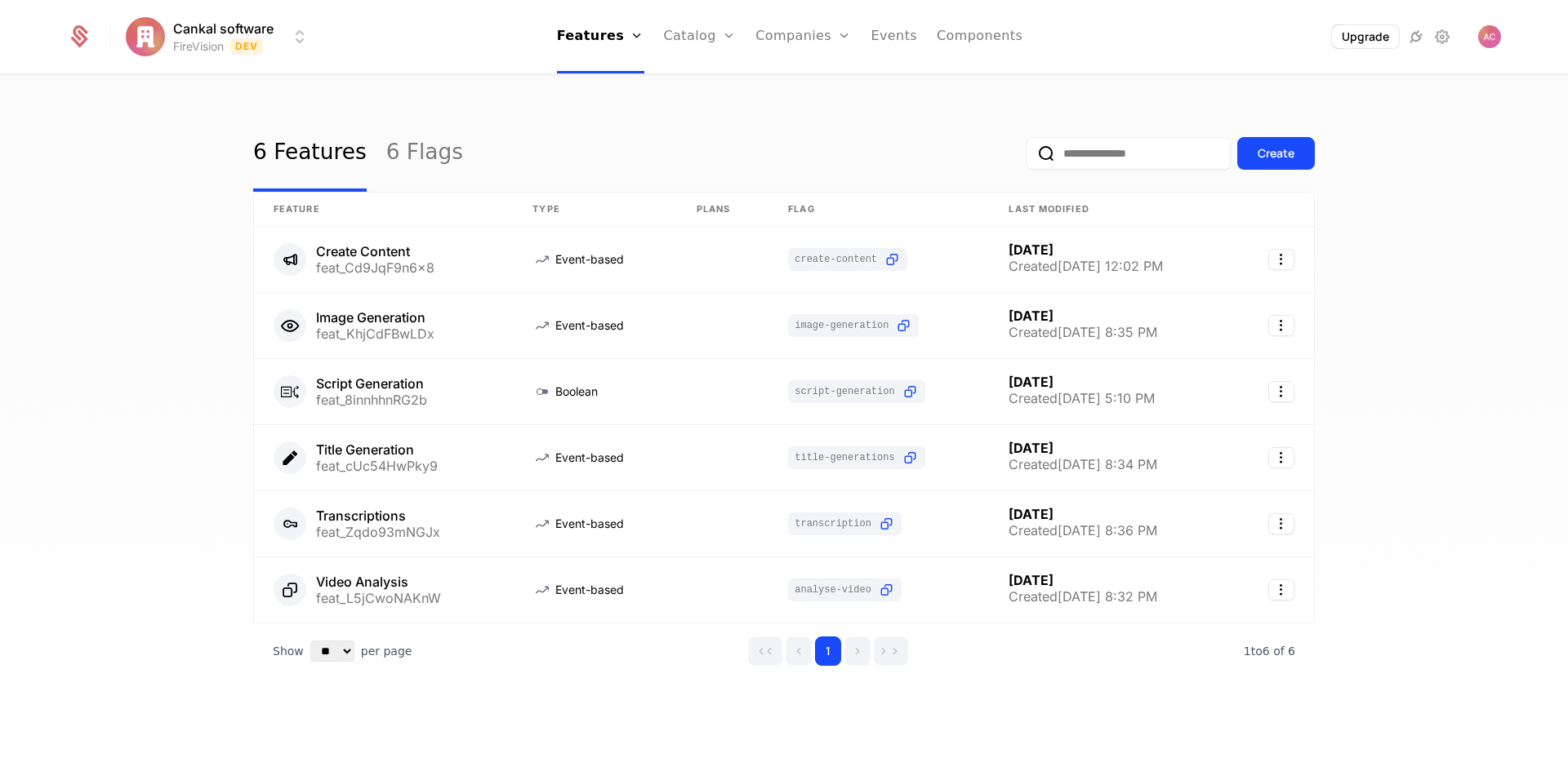
click at [239, 44] on html "Cankal software FireVision Dev Features Features Flags Catalog Plans Add Ons Cr…" at bounding box center [784, 385] width 1568 height 771
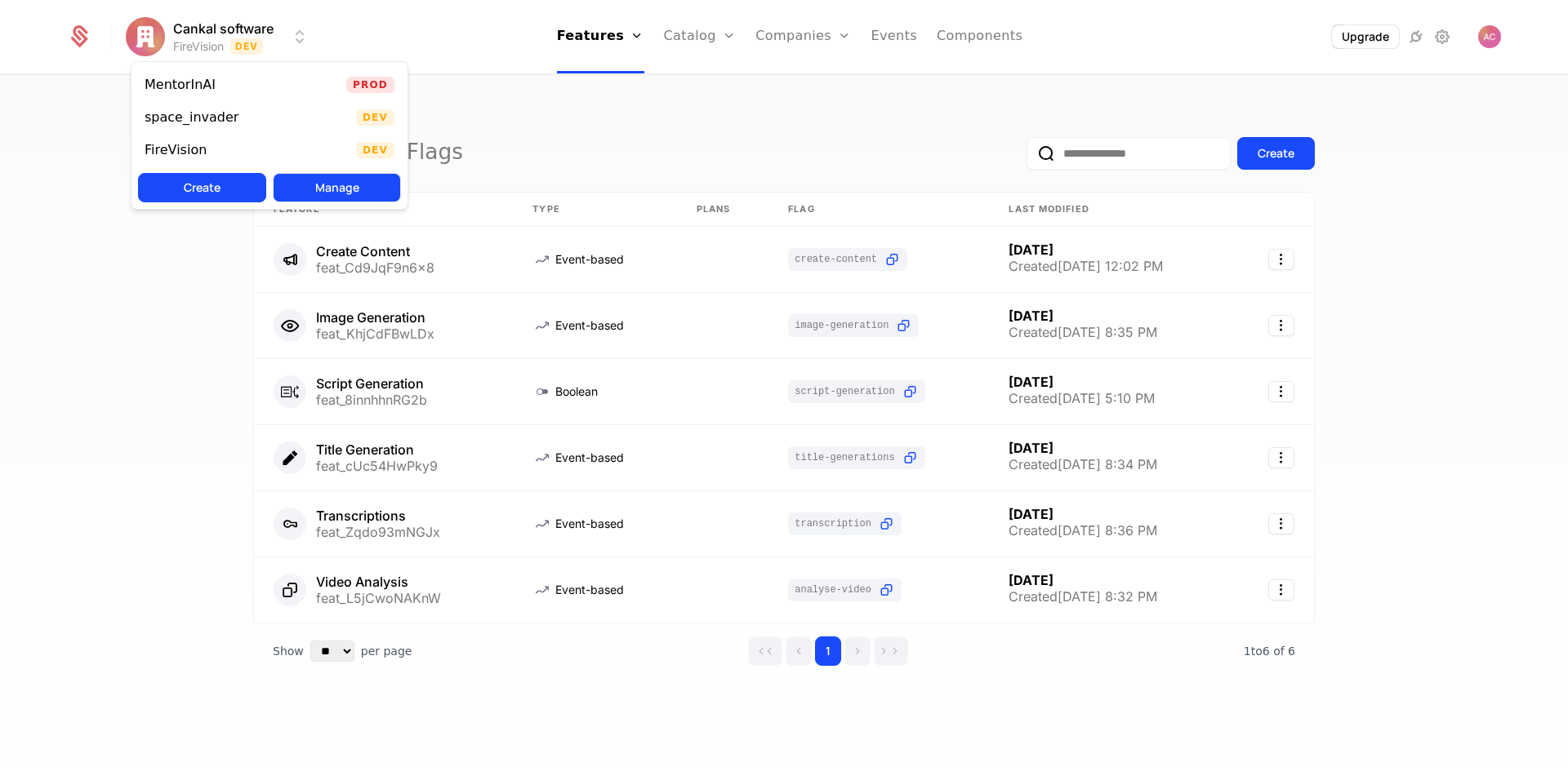
click at [343, 187] on button "Manage" at bounding box center [337, 188] width 128 height 29
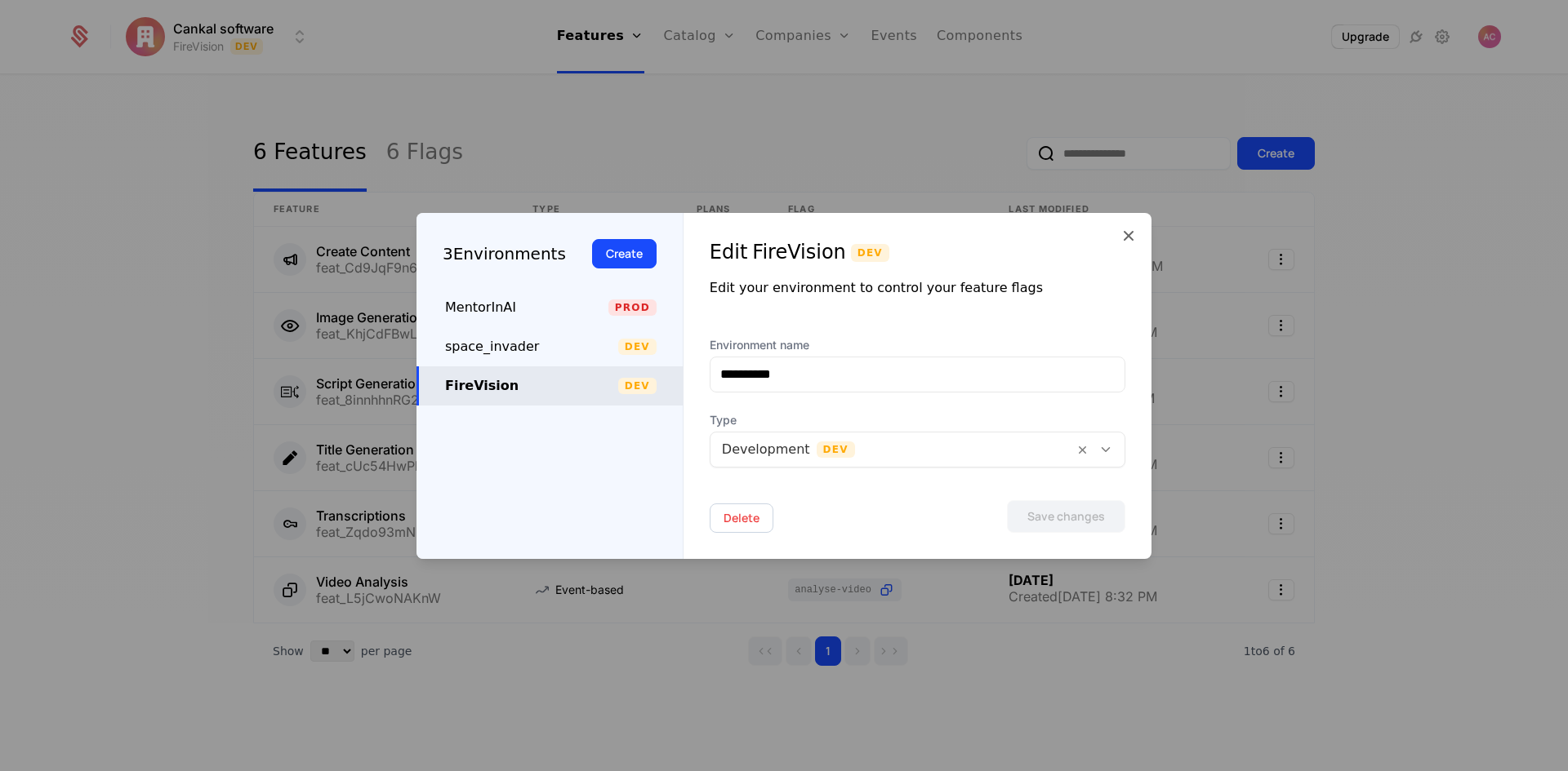
click at [516, 389] on div "FireVision" at bounding box center [531, 386] width 173 height 20
click at [735, 515] on button "Delete" at bounding box center [742, 519] width 64 height 29
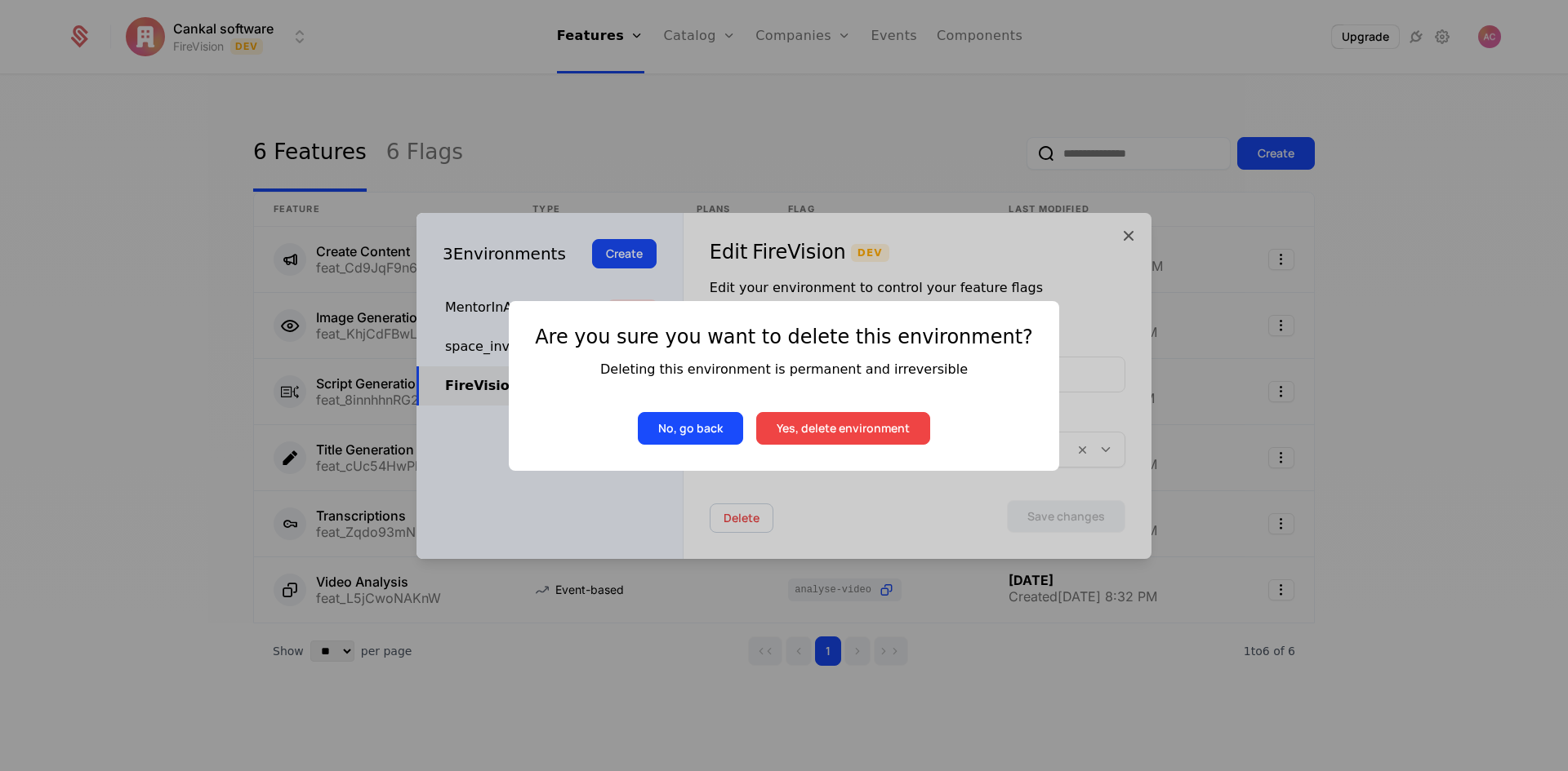
click at [850, 431] on button "Yes, delete environment" at bounding box center [843, 429] width 174 height 33
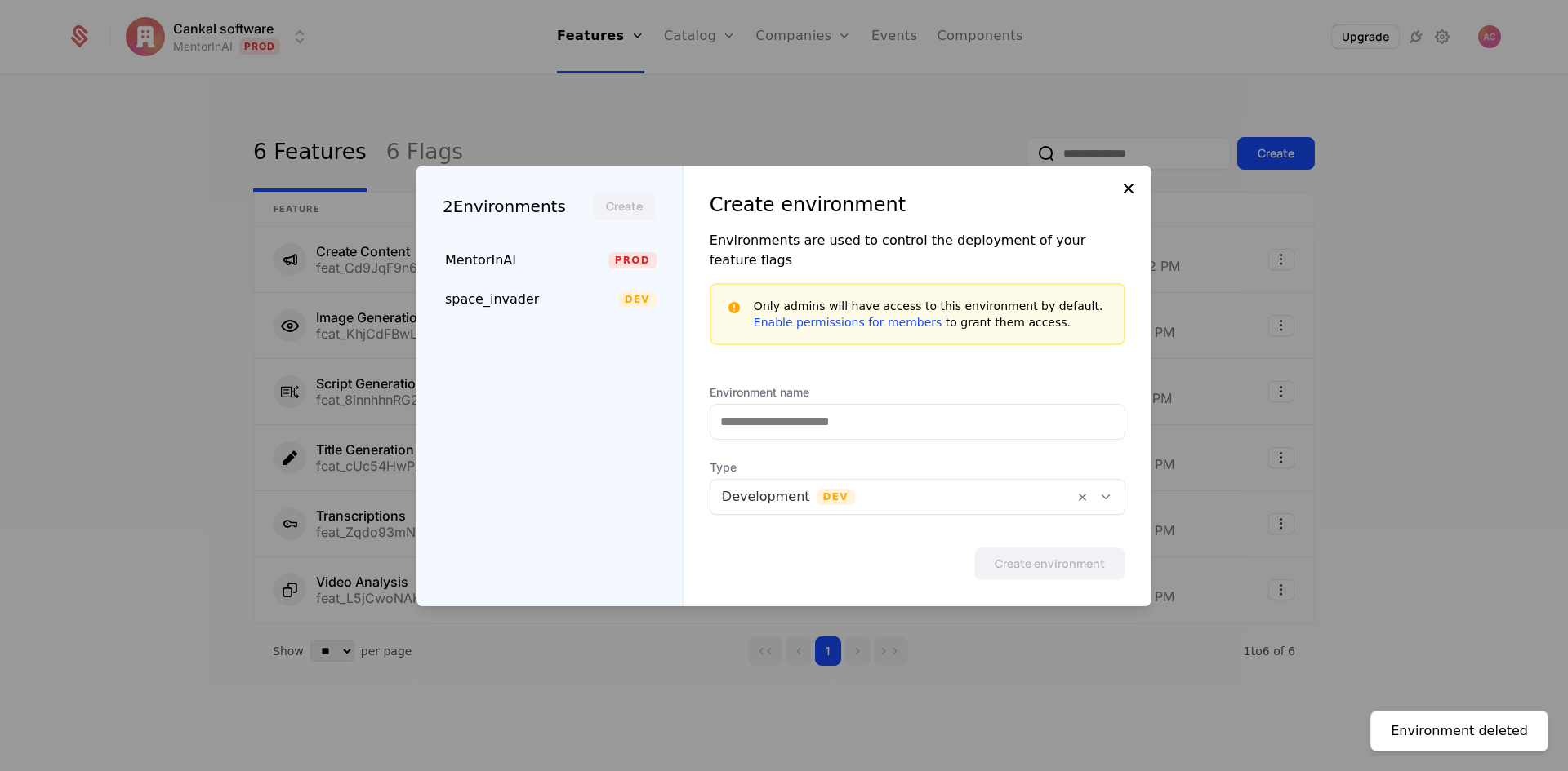
click at [1133, 198] on icon at bounding box center [1129, 188] width 20 height 20
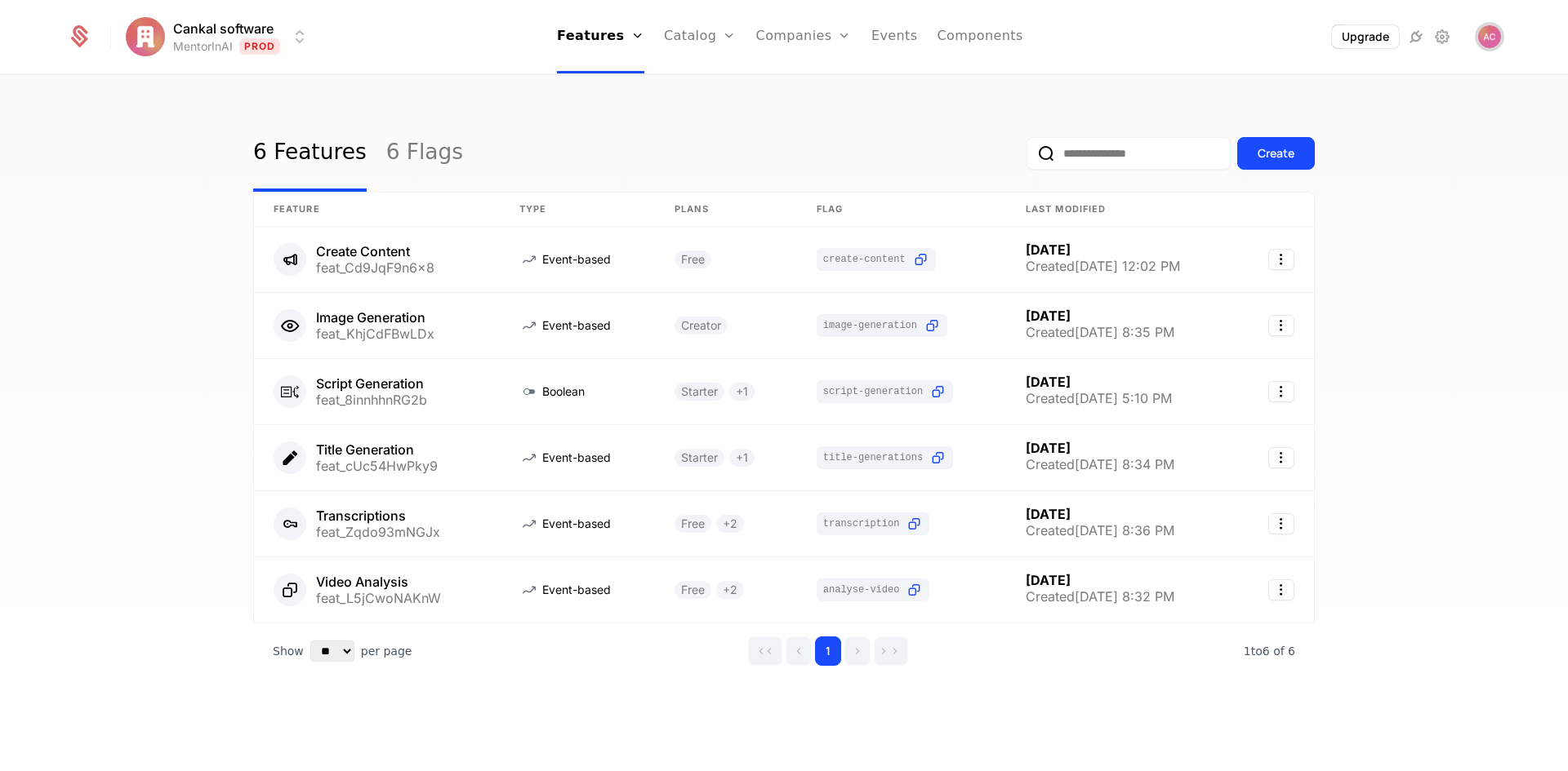
click at [1498, 33] on img "Open user button" at bounding box center [1489, 37] width 23 height 23
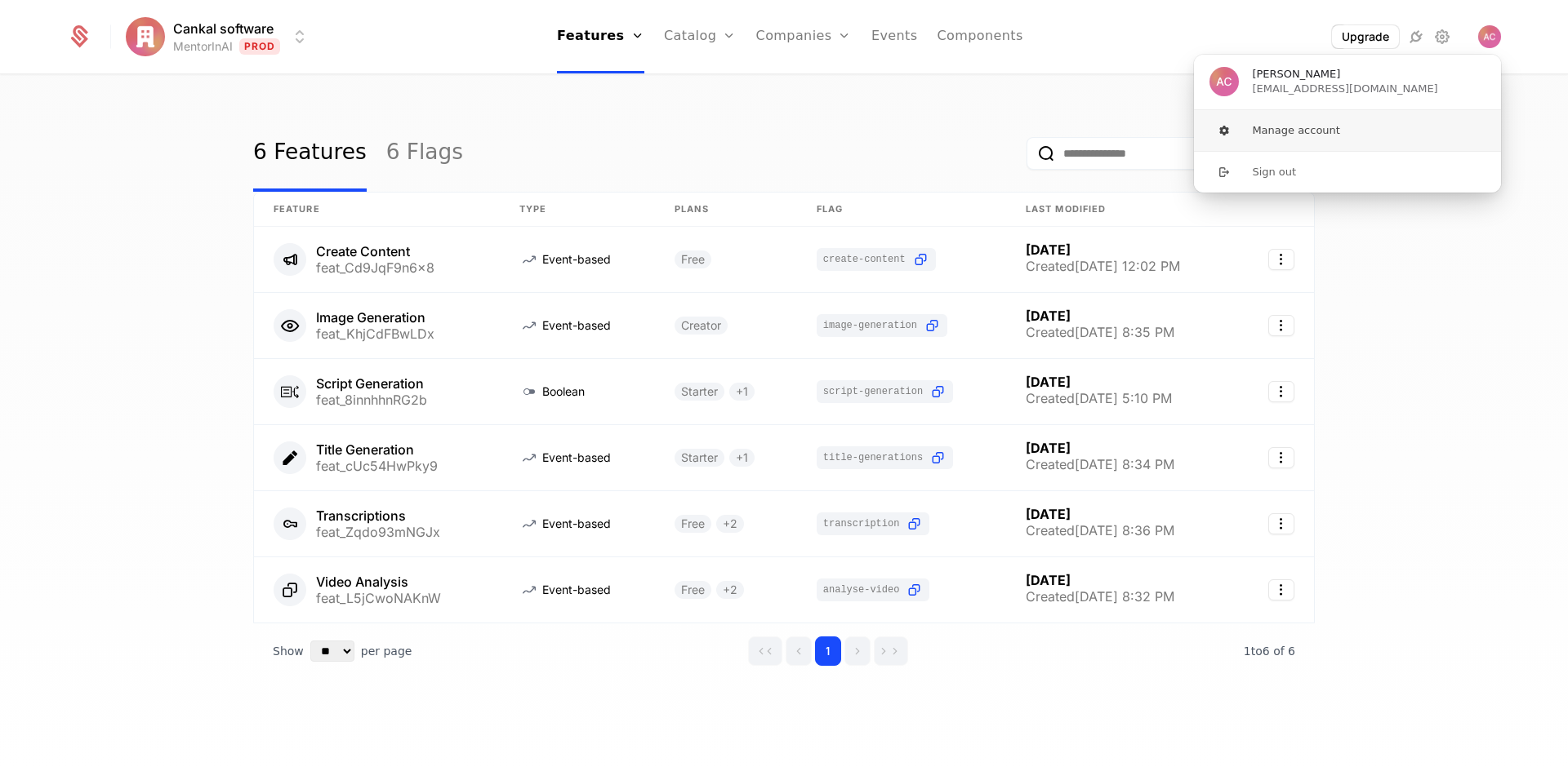
click at [1301, 134] on button "Manage account" at bounding box center [1347, 130] width 309 height 41
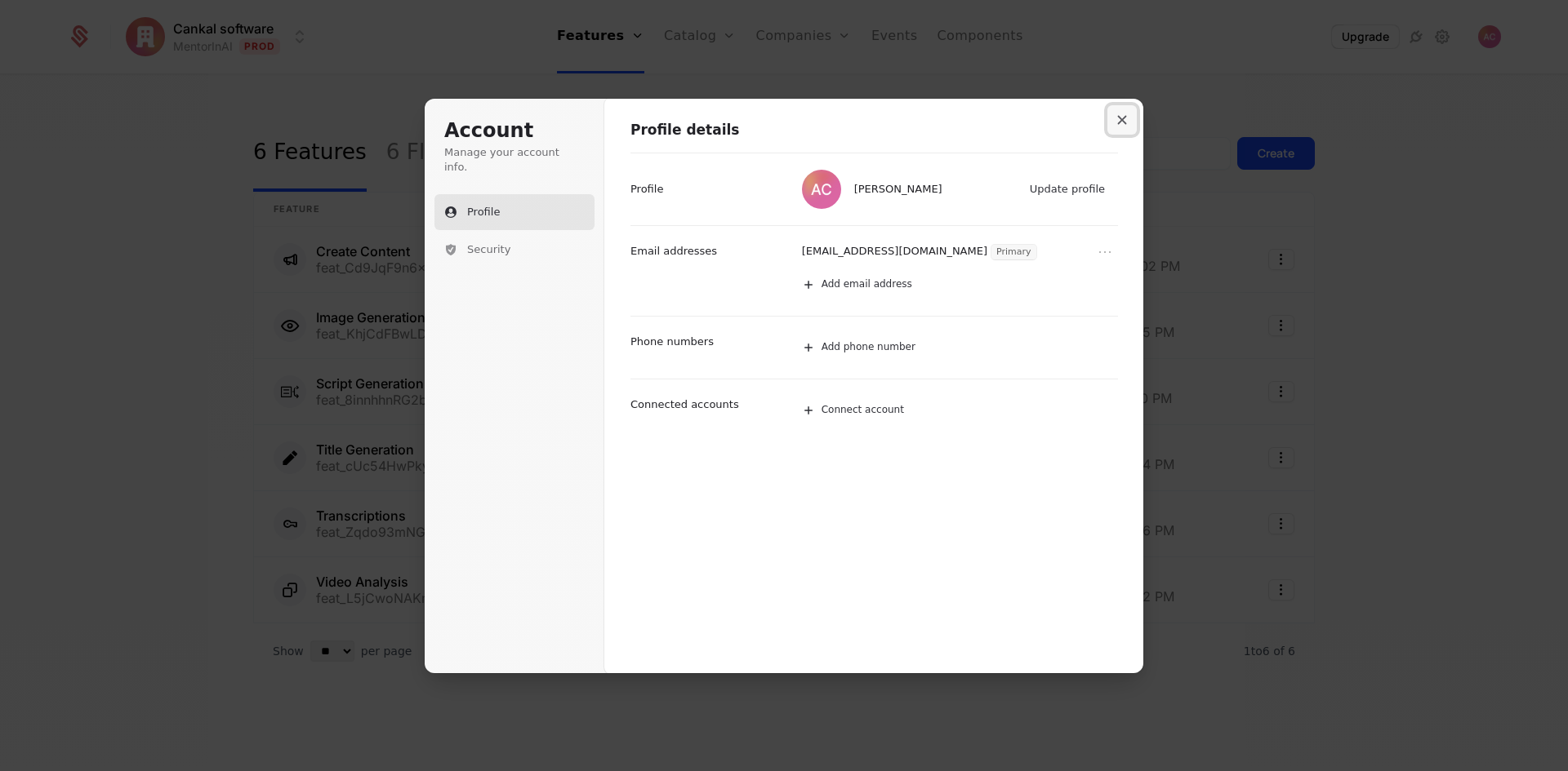
click at [1130, 119] on button "Close modal" at bounding box center [1122, 120] width 30 height 29
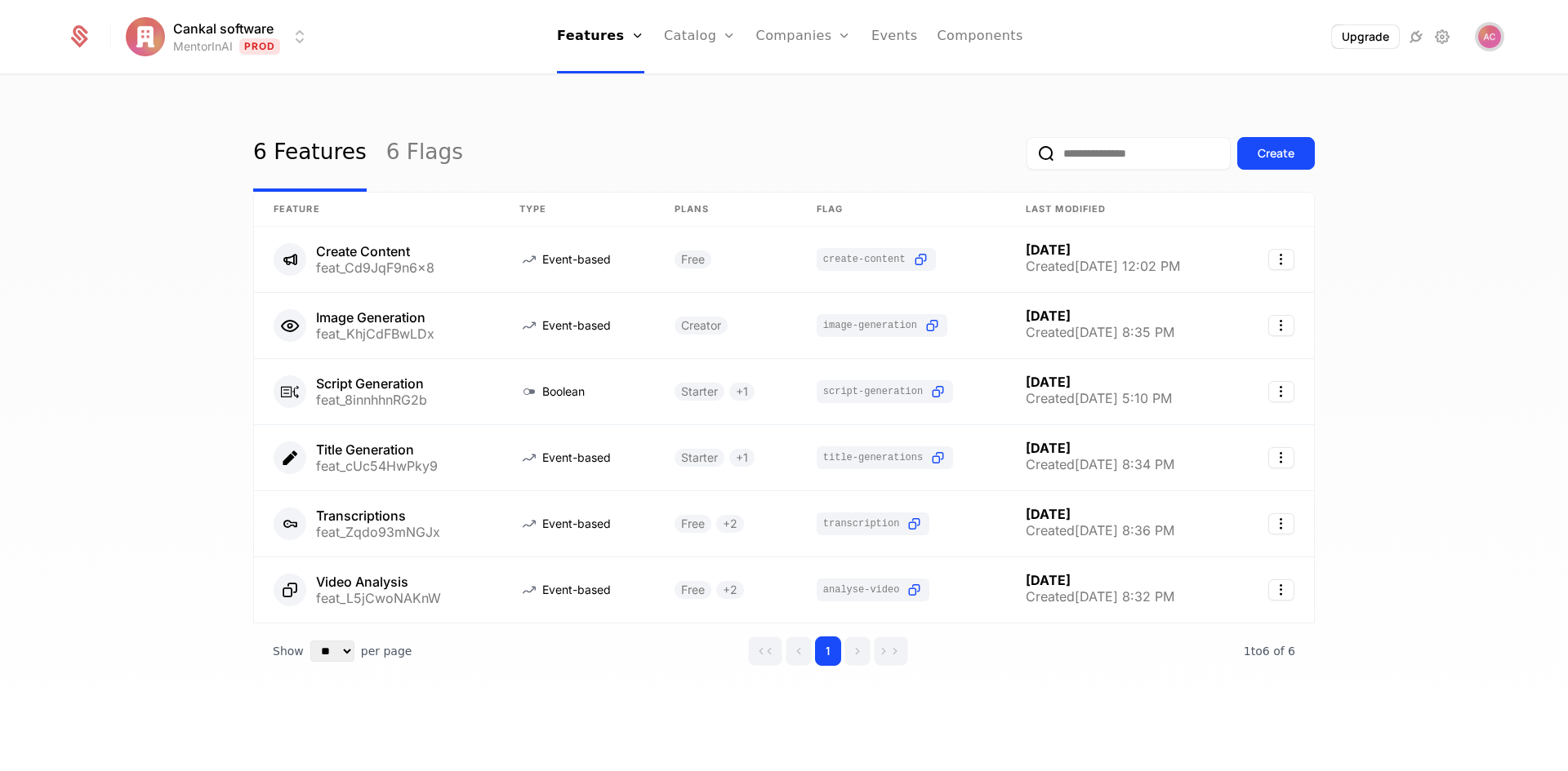
click at [1498, 29] on img "Open user button" at bounding box center [1489, 37] width 23 height 23
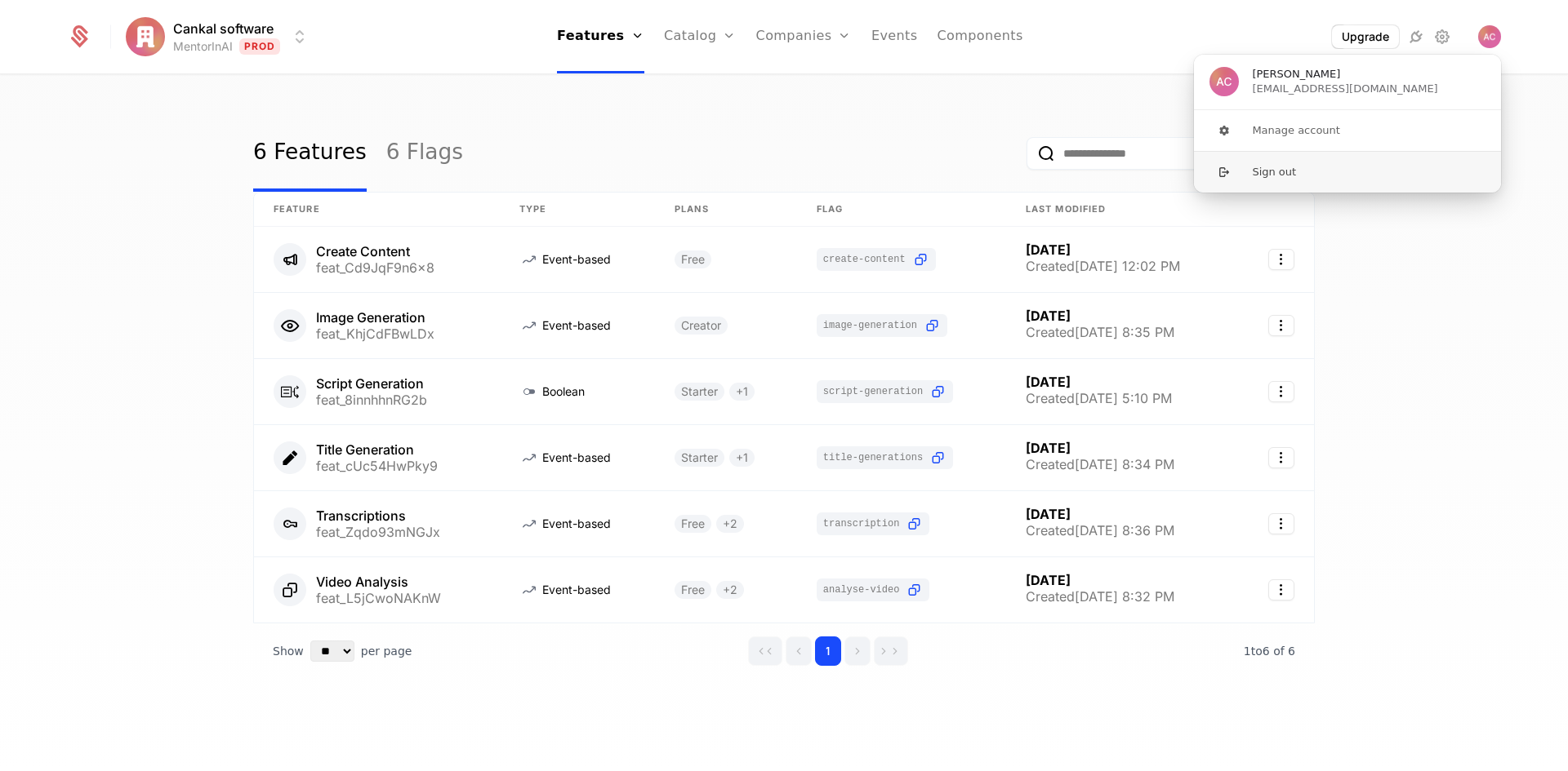
click at [1284, 173] on button "Sign out" at bounding box center [1347, 171] width 309 height 42
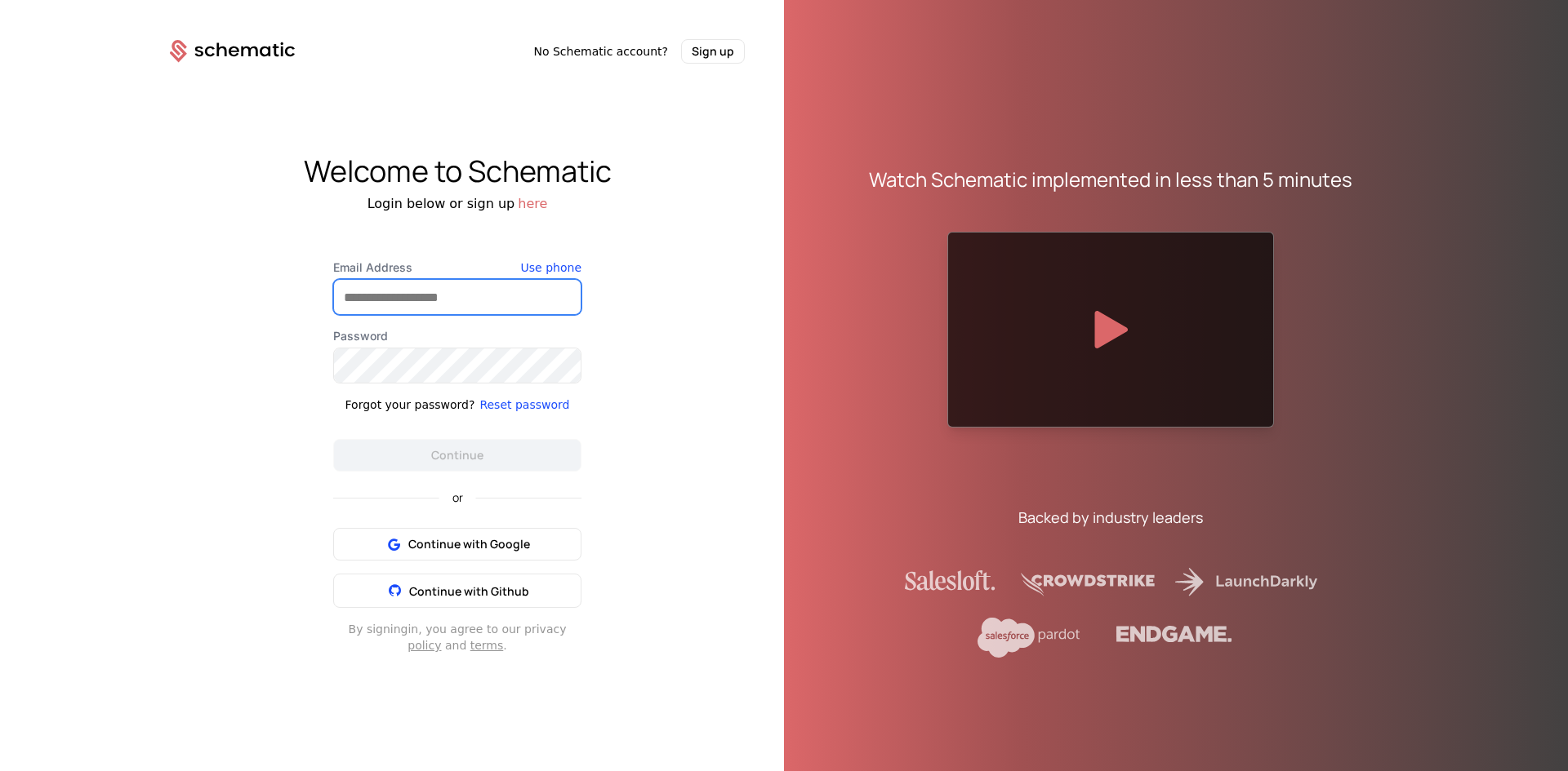
click at [451, 294] on input "Email Address" at bounding box center [457, 297] width 247 height 34
click at [134, 409] on div "Welcome to Schematic Login below or sign up here Email Address Use phone Passwo…" at bounding box center [457, 405] width 653 height 682
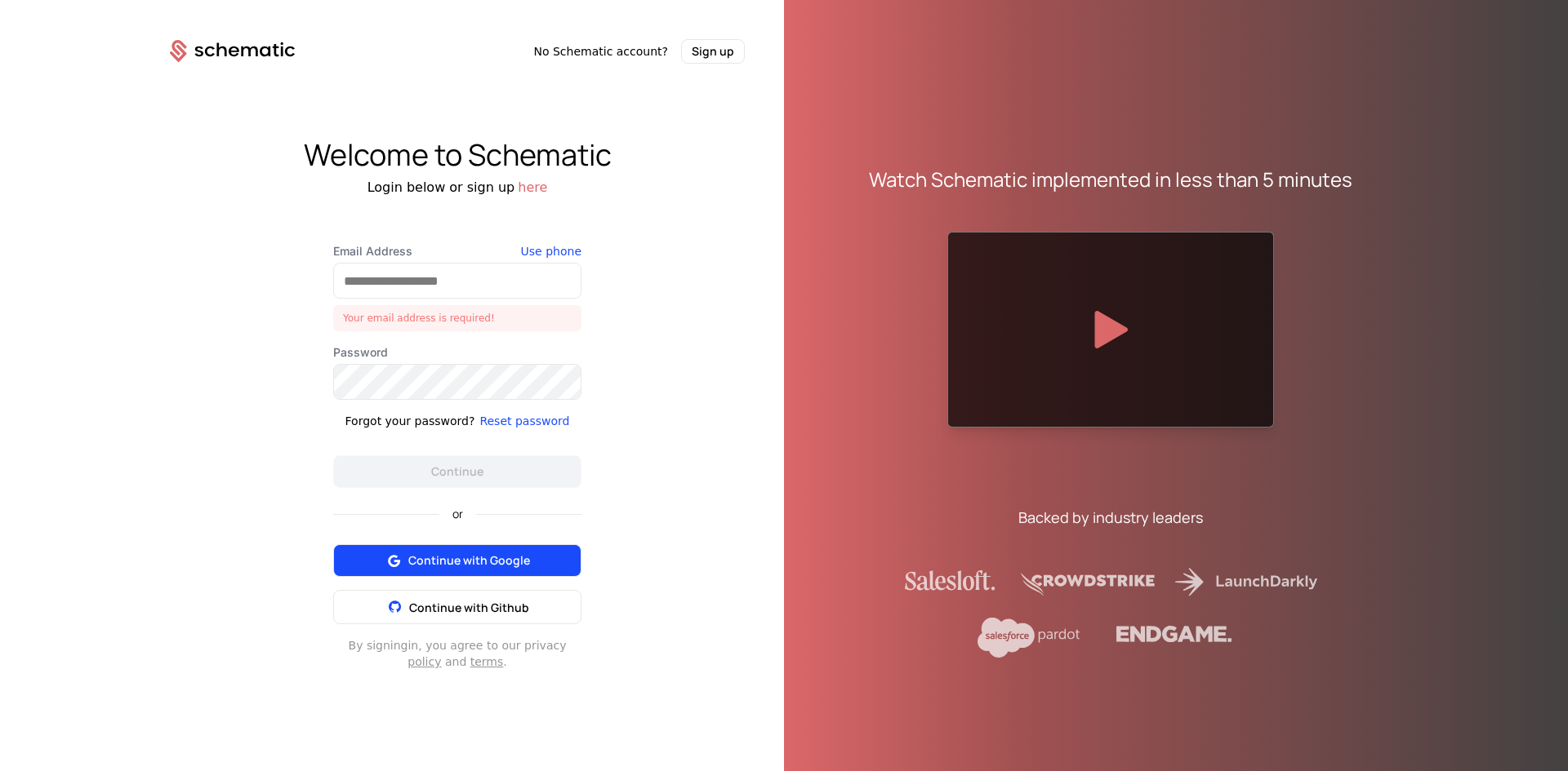
click at [511, 559] on span "Continue with Google" at bounding box center [469, 560] width 121 height 16
